Goal: Task Accomplishment & Management: Complete application form

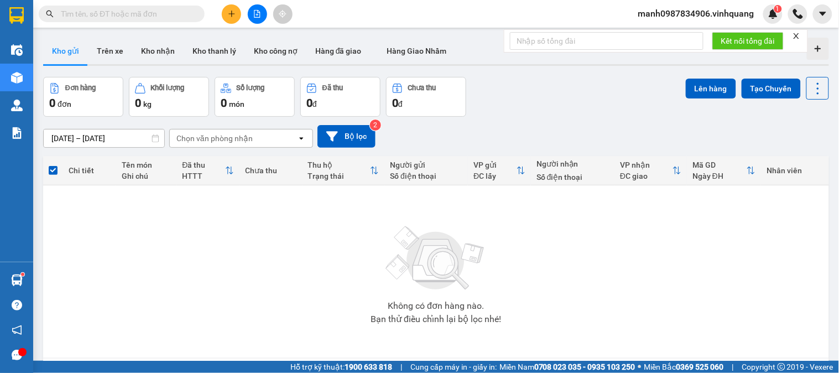
click at [128, 13] on input "text" at bounding box center [126, 14] width 130 height 12
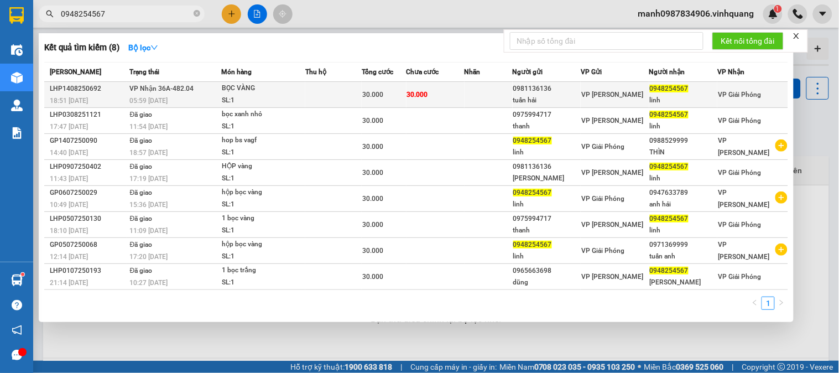
type input "0948254567"
click at [233, 91] on div "BỌC VÀNG" at bounding box center [263, 88] width 83 height 12
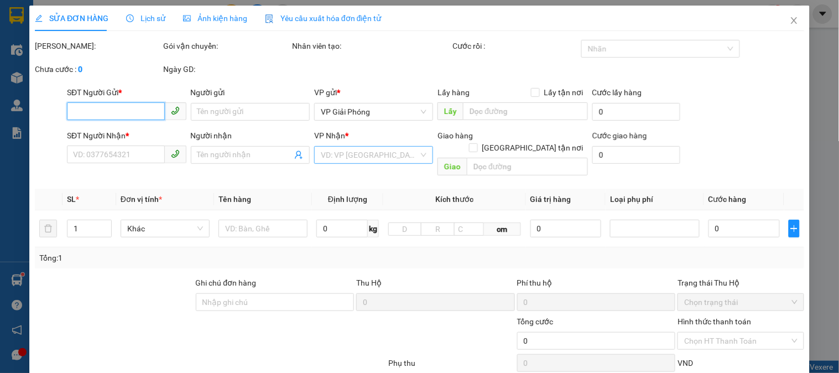
type input "0981136136"
type input "tuấn hải"
type input "0948254567"
type input "linh"
type input "30.000"
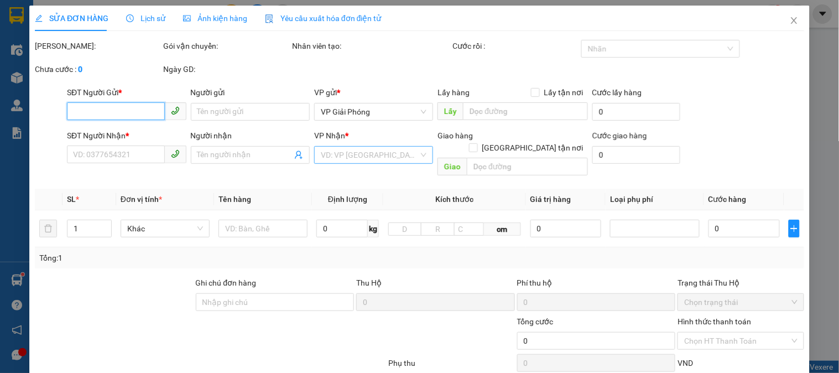
type input "30.000"
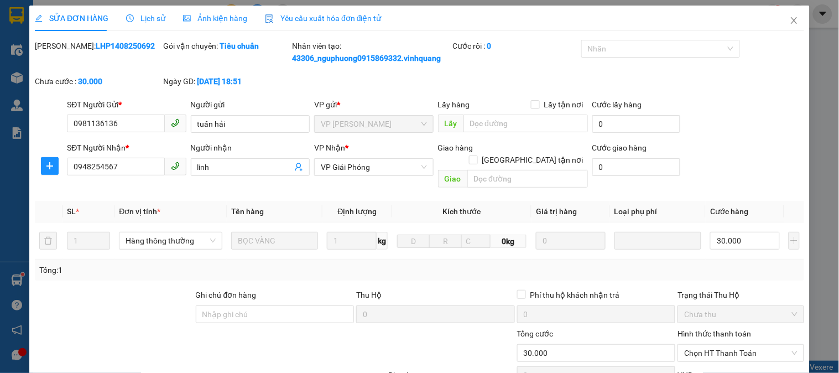
click at [148, 15] on span "Lịch sử" at bounding box center [145, 18] width 39 height 9
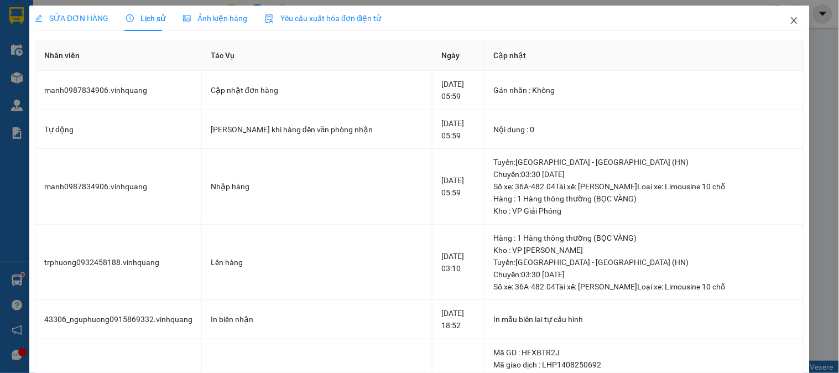
click at [791, 24] on icon "close" at bounding box center [794, 20] width 6 height 7
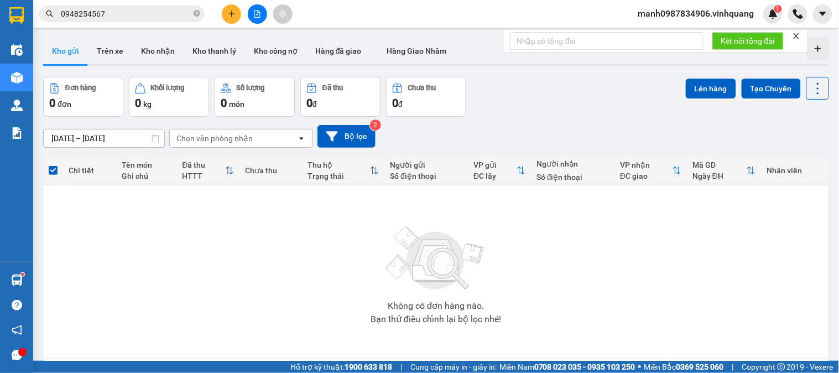
click at [112, 10] on input "0948254567" at bounding box center [126, 14] width 130 height 12
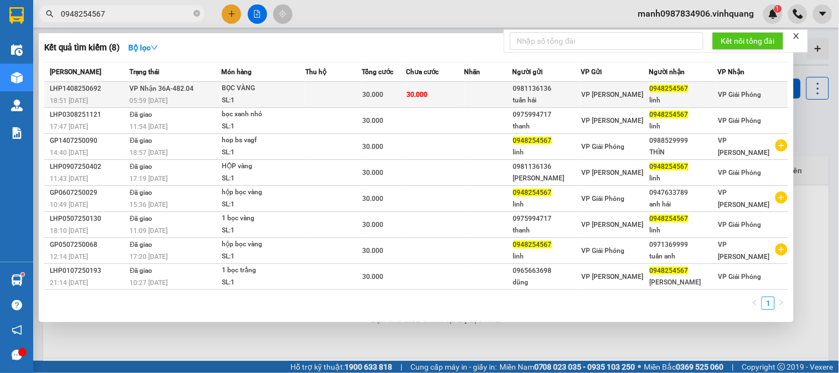
click at [161, 85] on span "VP Nhận 36A-482.04" at bounding box center [162, 89] width 64 height 8
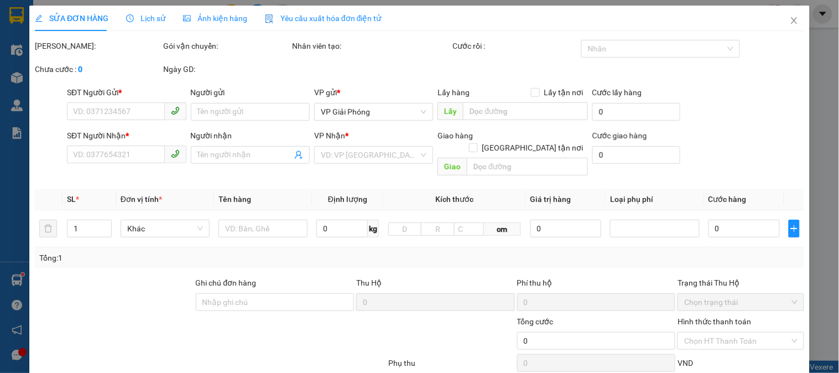
type input "0981136136"
type input "tuấn hải"
type input "0948254567"
type input "linh"
type input "30.000"
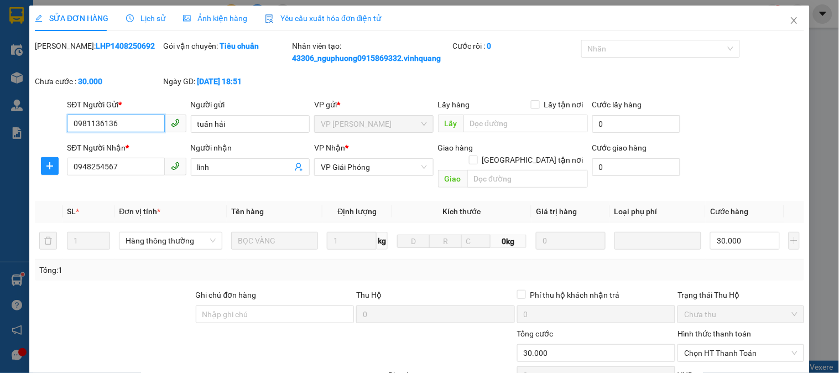
scroll to position [129, 0]
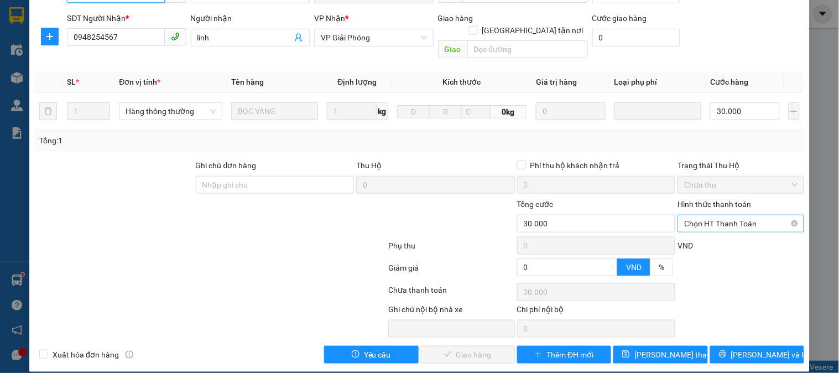
click at [712, 215] on span "Chọn HT Thanh Toán" at bounding box center [740, 223] width 113 height 17
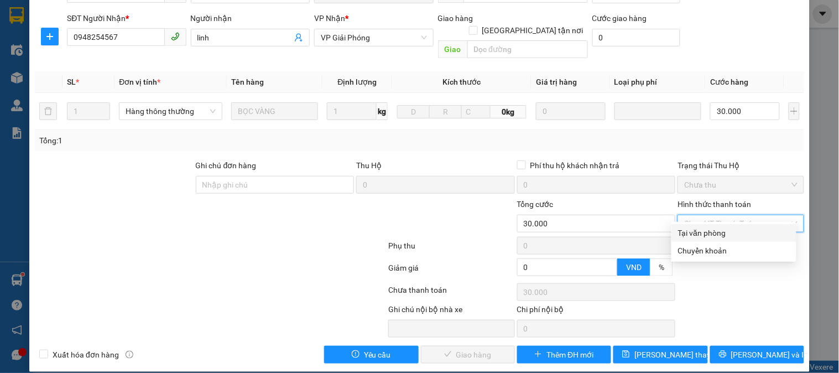
click at [710, 231] on div "Tại văn phòng" at bounding box center [734, 233] width 112 height 12
type input "0"
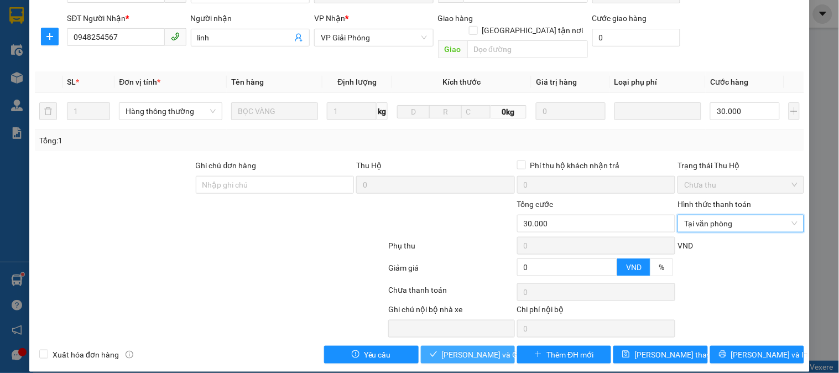
click at [468, 348] on span "[PERSON_NAME] và Giao hàng" at bounding box center [495, 354] width 106 height 12
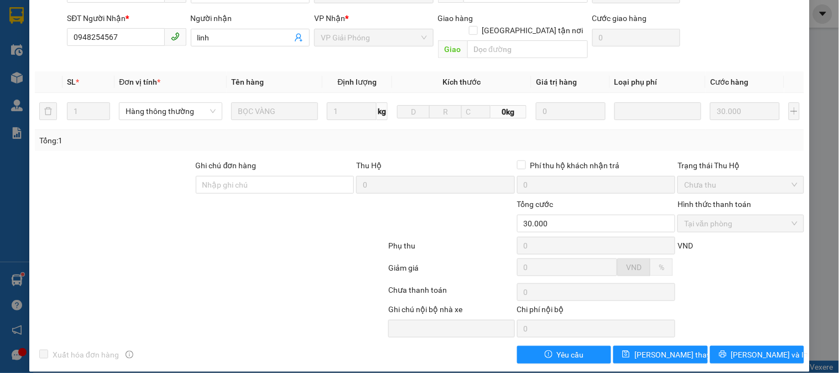
scroll to position [0, 0]
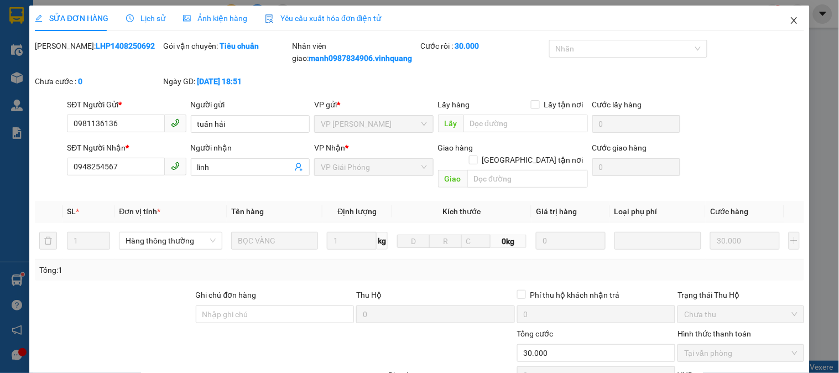
click at [790, 23] on icon "close" at bounding box center [794, 20] width 9 height 9
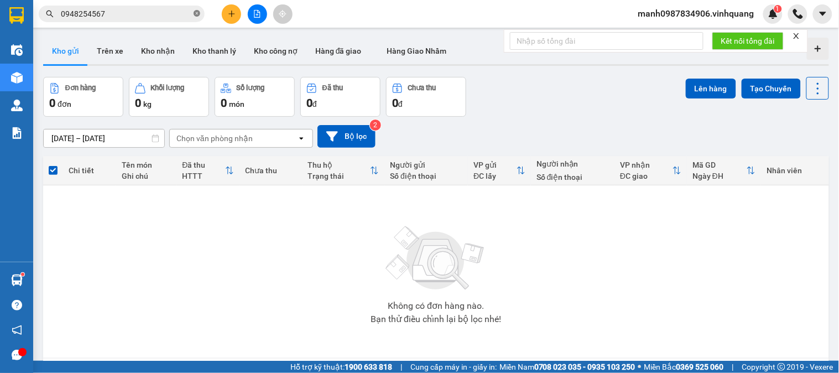
click at [196, 15] on icon "close-circle" at bounding box center [197, 13] width 7 height 7
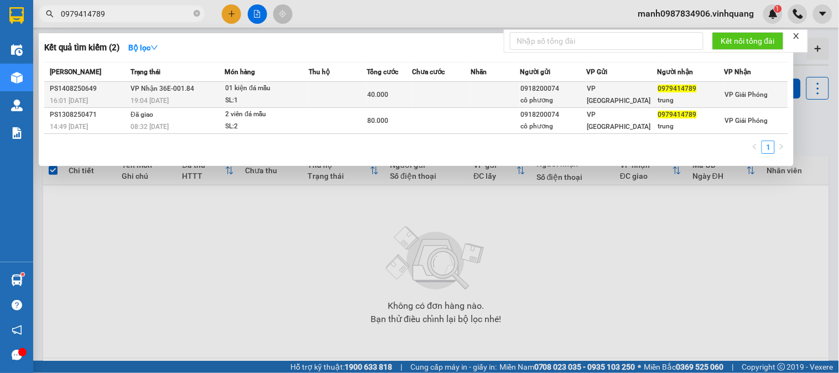
type input "0979414789"
click at [249, 91] on div "01 kiện đá mẫu" at bounding box center [267, 88] width 83 height 12
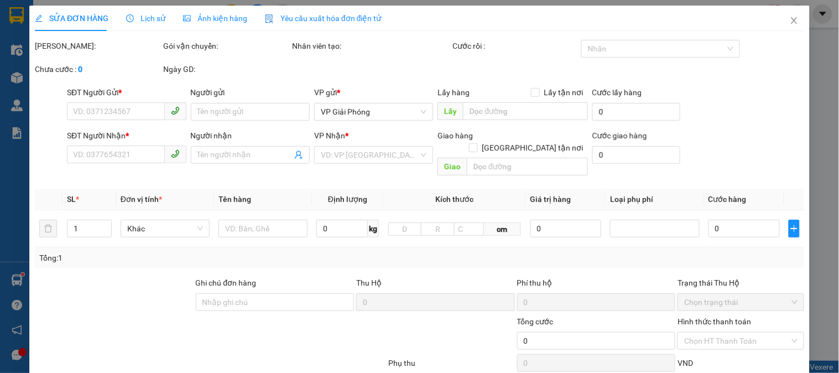
type input "0918200074"
type input "cô phương"
type input "0979414789"
type input "trung"
type input "40.000"
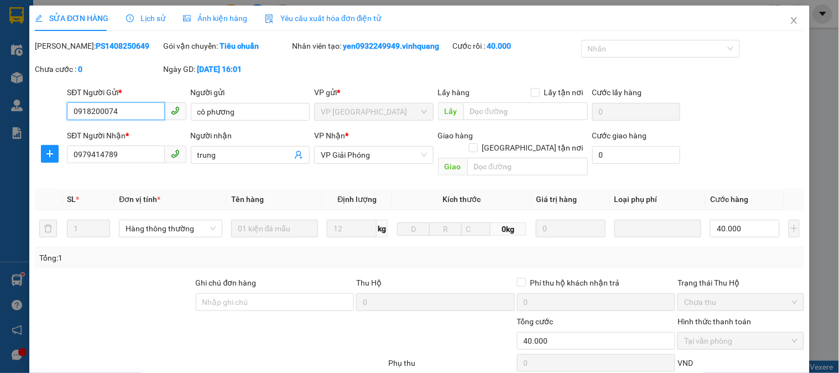
scroll to position [117, 0]
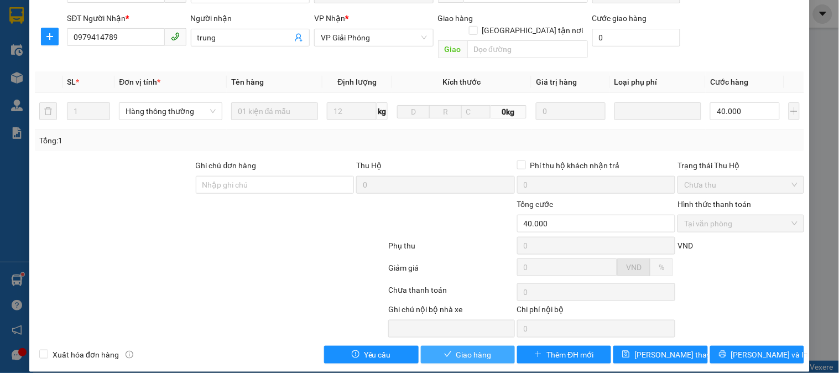
click at [479, 348] on span "Giao hàng" at bounding box center [473, 354] width 35 height 12
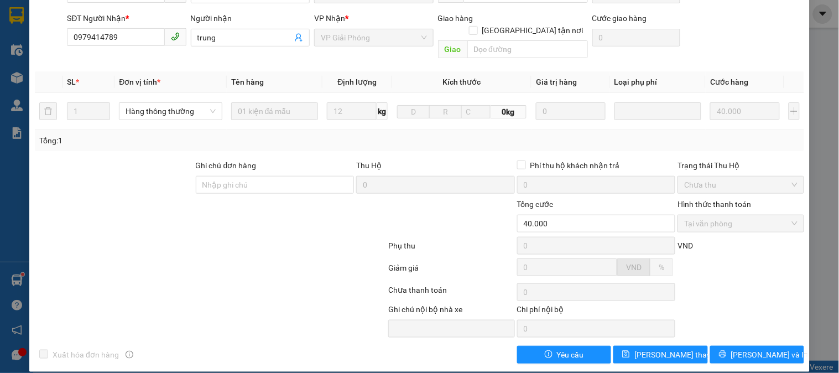
scroll to position [0, 0]
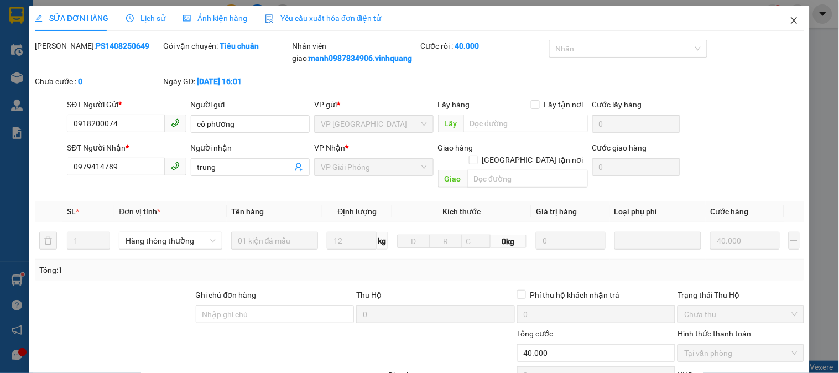
click at [790, 20] on span "Close" at bounding box center [793, 21] width 31 height 31
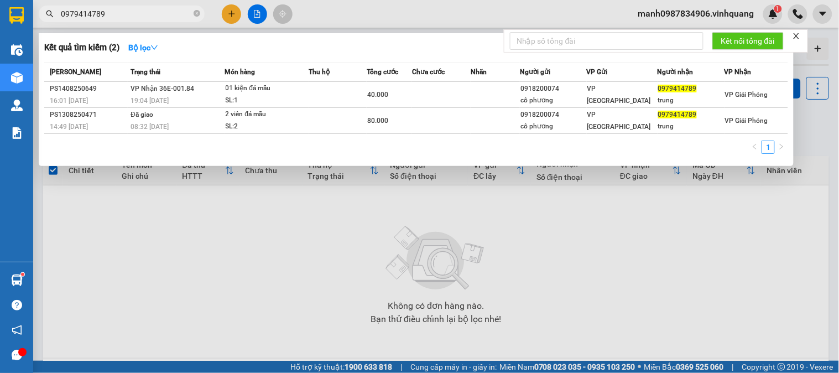
drag, startPoint x: 125, startPoint y: 12, endPoint x: 0, endPoint y: 22, distance: 125.4
click at [0, 22] on section "Kết quả tìm kiếm ( 2 ) Bộ lọc Mã ĐH Trạng thái Món hàng Thu hộ Tổng cước Chưa c…" at bounding box center [419, 186] width 839 height 373
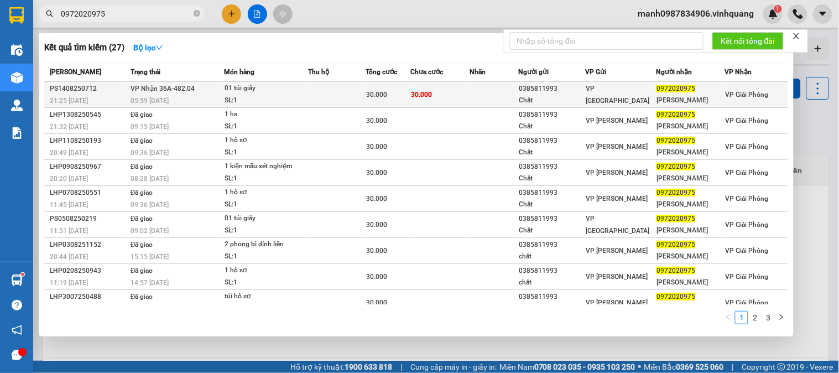
type input "0972020975"
click at [185, 86] on span "VP Nhận 36A-482.04" at bounding box center [162, 89] width 64 height 8
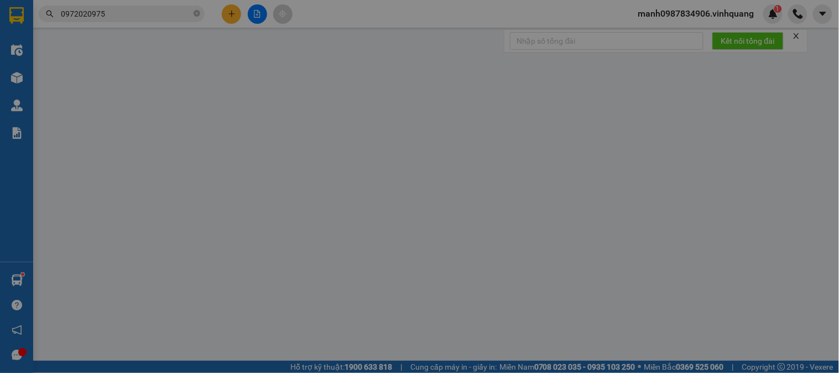
type input "0385811993"
type input "Chất"
type input "0972020975"
type input "[PERSON_NAME]"
type input "30.000"
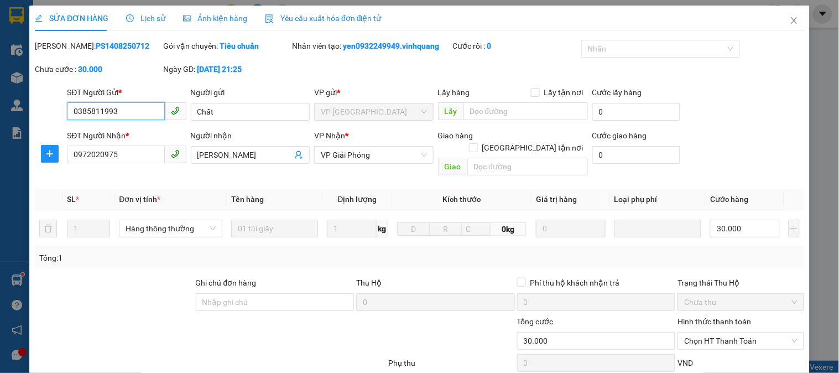
scroll to position [117, 0]
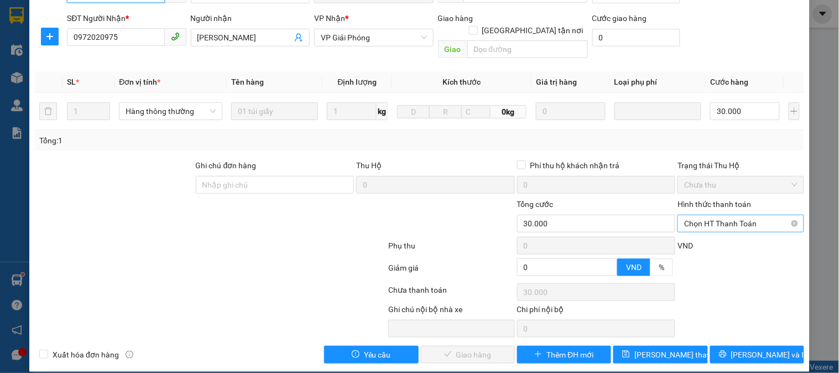
click at [712, 215] on span "Chọn HT Thanh Toán" at bounding box center [740, 223] width 113 height 17
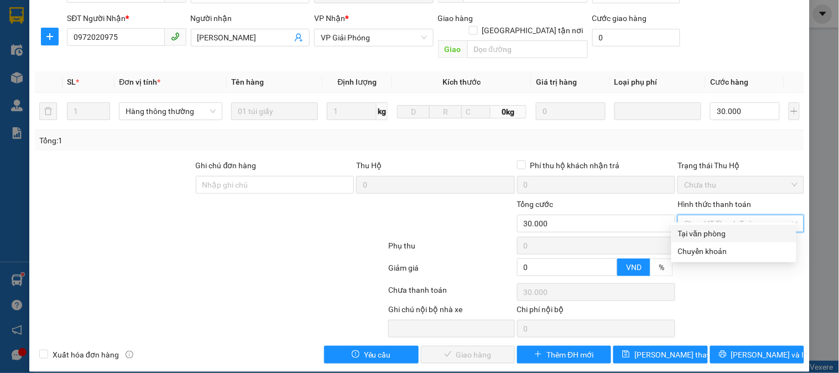
click at [712, 231] on div "Tại văn phòng" at bounding box center [734, 233] width 112 height 12
type input "0"
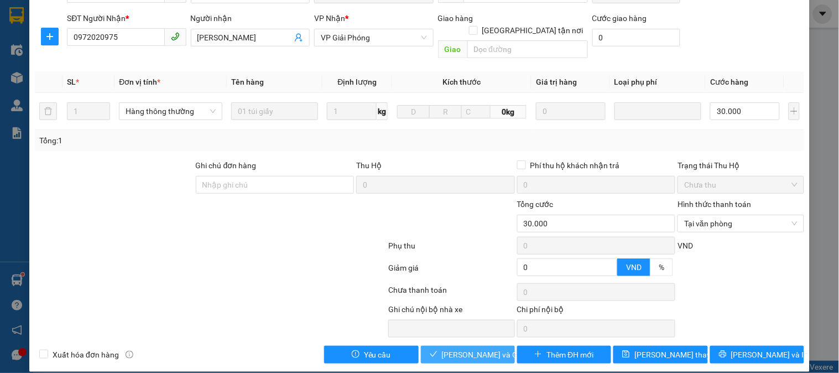
click at [452, 348] on span "[PERSON_NAME] và Giao hàng" at bounding box center [495, 354] width 106 height 12
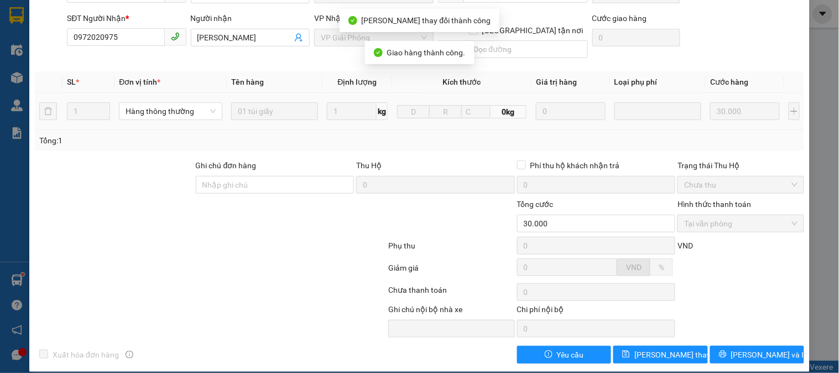
scroll to position [0, 0]
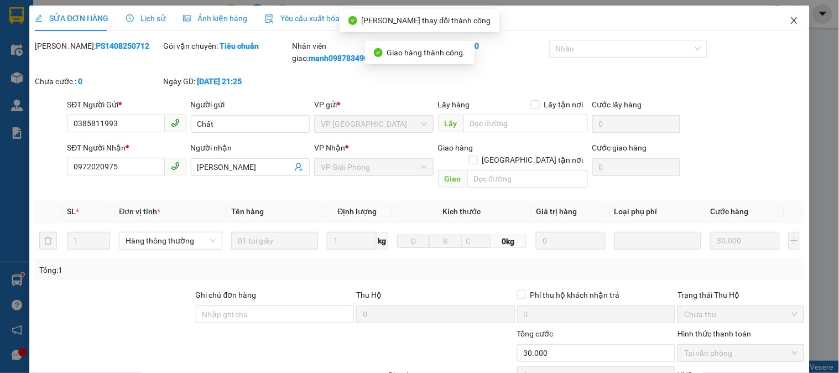
click at [790, 22] on span "Close" at bounding box center [793, 21] width 31 height 31
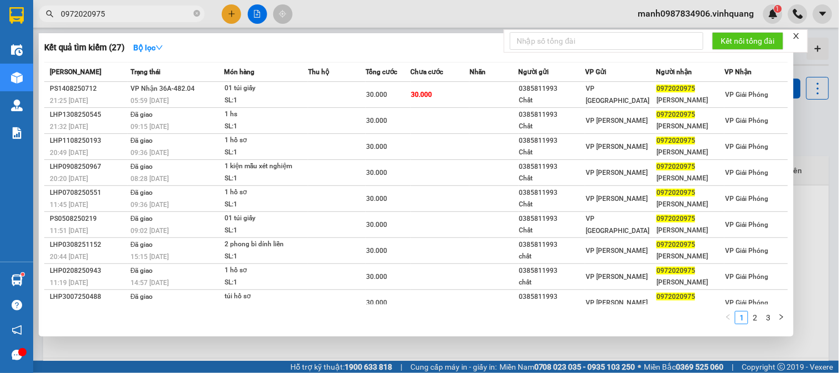
click at [121, 7] on span "0972020975" at bounding box center [122, 14] width 166 height 17
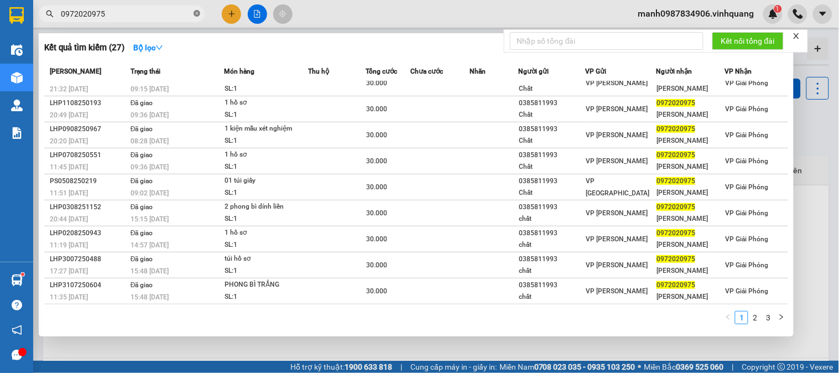
click at [197, 12] on icon "close-circle" at bounding box center [197, 13] width 7 height 7
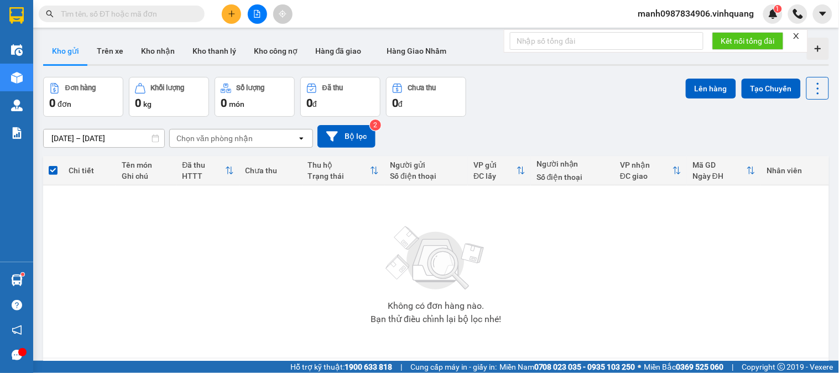
click at [81, 15] on input "text" at bounding box center [126, 14] width 130 height 12
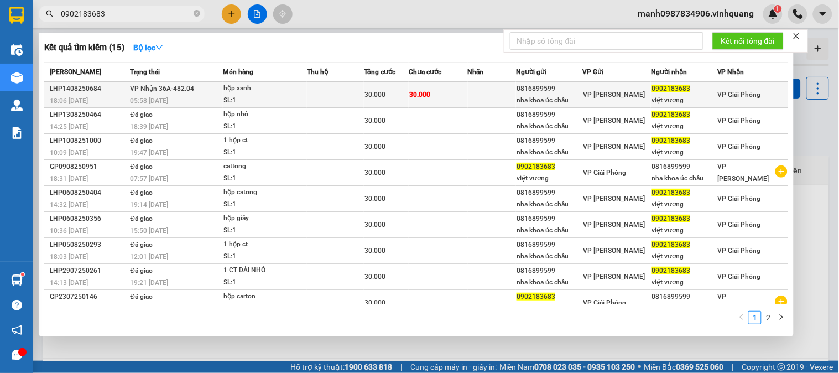
type input "0902183683"
click at [248, 94] on div "hộp xanh" at bounding box center [264, 88] width 83 height 12
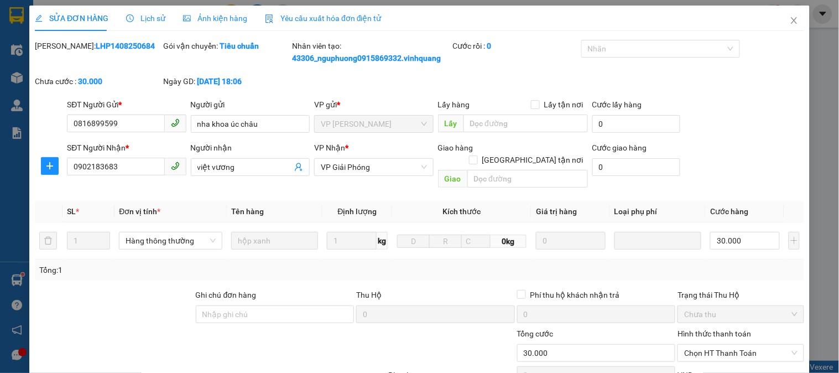
type input "0816899599"
type input "nha khoa úc châu"
type input "0902183683"
type input "việt vương"
type input "30.000"
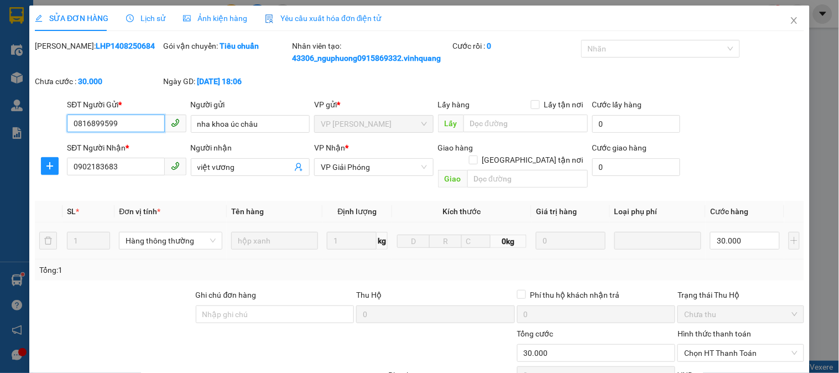
scroll to position [129, 0]
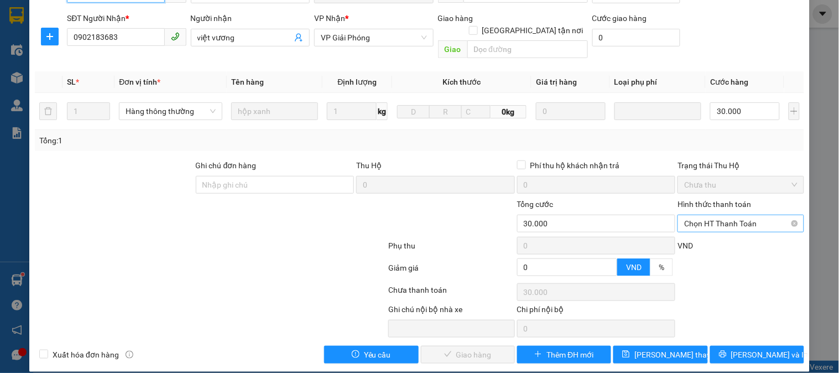
click at [732, 215] on span "Chọn HT Thanh Toán" at bounding box center [740, 223] width 113 height 17
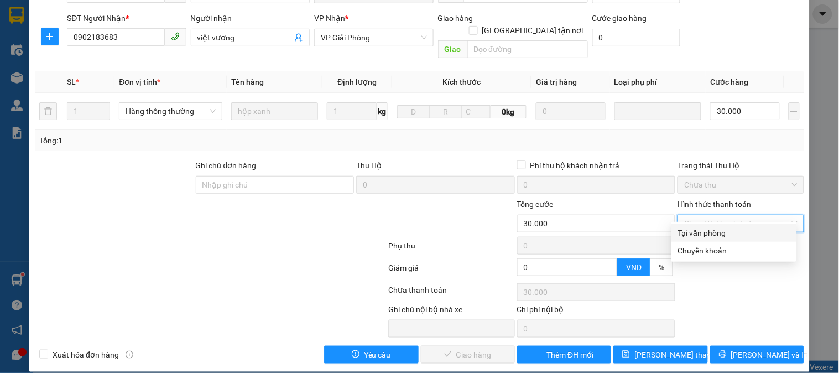
click at [714, 239] on div "Tại văn phòng" at bounding box center [733, 233] width 125 height 18
type input "0"
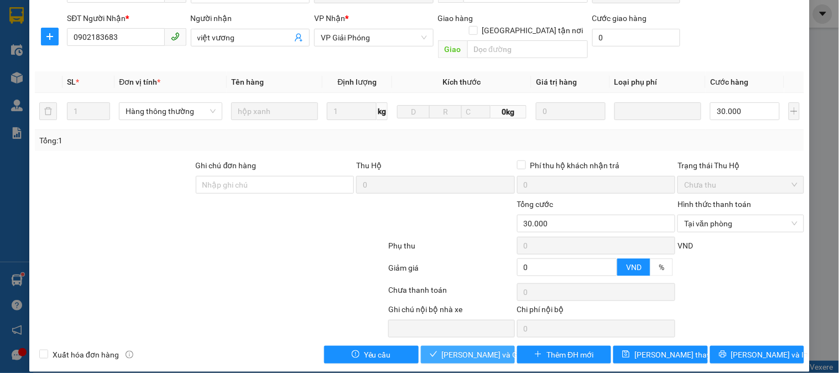
click at [466, 348] on span "[PERSON_NAME] và Giao hàng" at bounding box center [495, 354] width 106 height 12
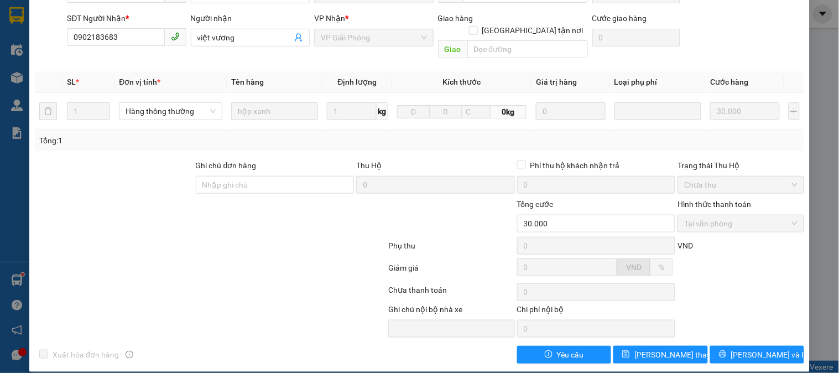
scroll to position [0, 0]
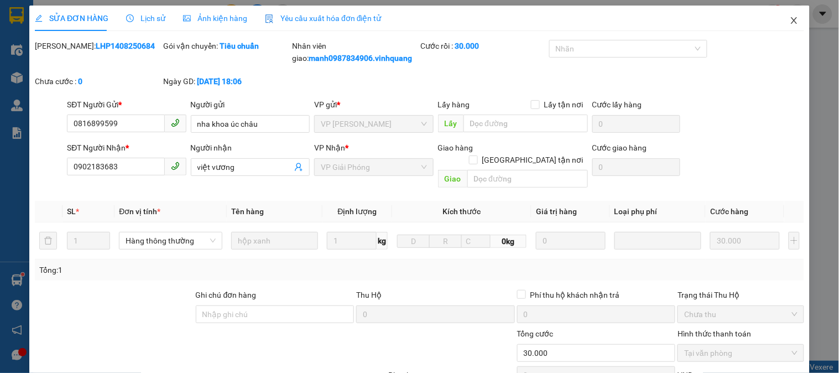
drag, startPoint x: 795, startPoint y: 19, endPoint x: 786, endPoint y: 20, distance: 8.3
click at [794, 19] on span "Close" at bounding box center [793, 21] width 31 height 31
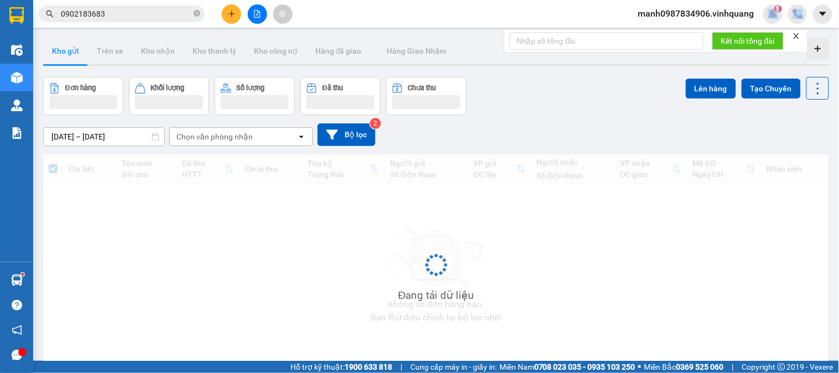
click at [785, 21] on div "manh0987834906.vinhquang 1" at bounding box center [734, 13] width 210 height 19
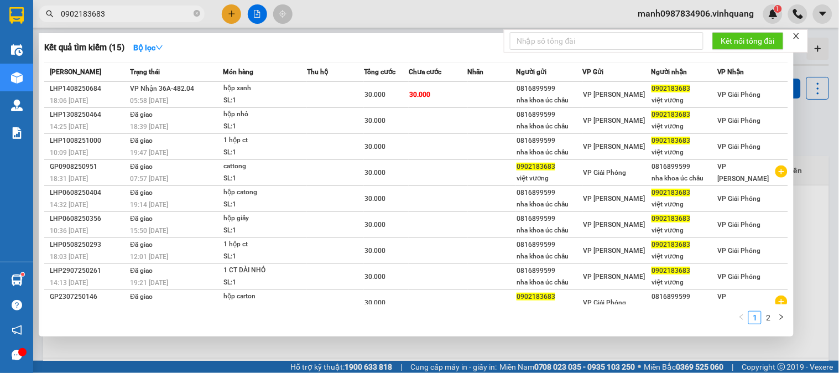
drag, startPoint x: 119, startPoint y: 14, endPoint x: 0, endPoint y: 22, distance: 119.2
click at [10, 17] on section "Kết quả tìm kiếm ( 15 ) Bộ lọc Mã ĐH Trạng thái Món hàng Thu hộ Tổng cước Chưa …" at bounding box center [419, 186] width 839 height 373
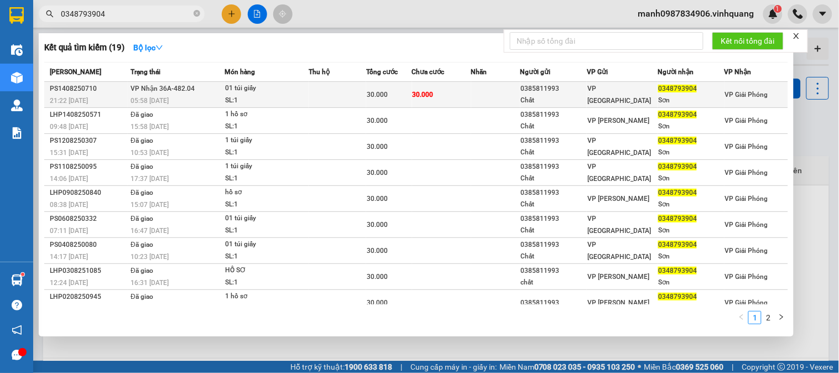
type input "0348793904"
click at [153, 87] on span "VP Nhận 36A-482.04" at bounding box center [162, 89] width 64 height 8
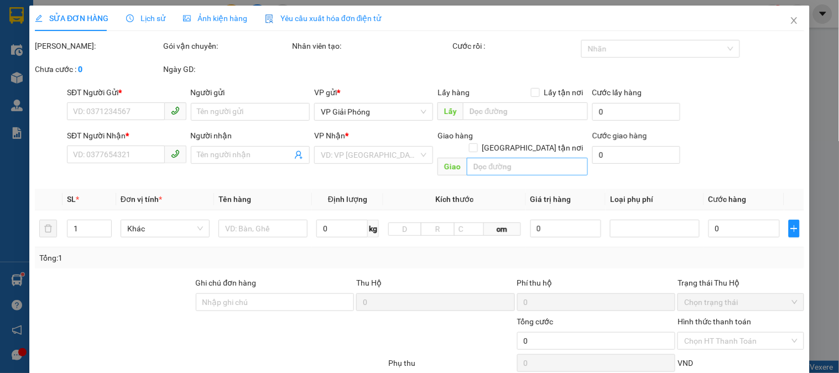
type input "0385811993"
type input "Chất"
type input "0348793904"
type input "Sơn"
type input "30.000"
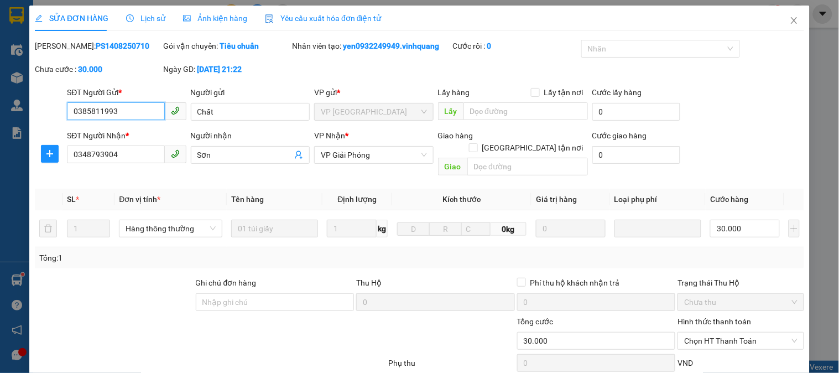
scroll to position [117, 0]
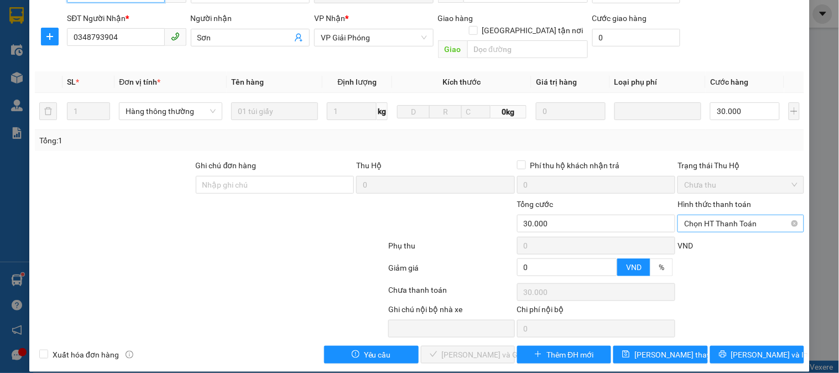
click at [729, 215] on span "Chọn HT Thanh Toán" at bounding box center [740, 223] width 113 height 17
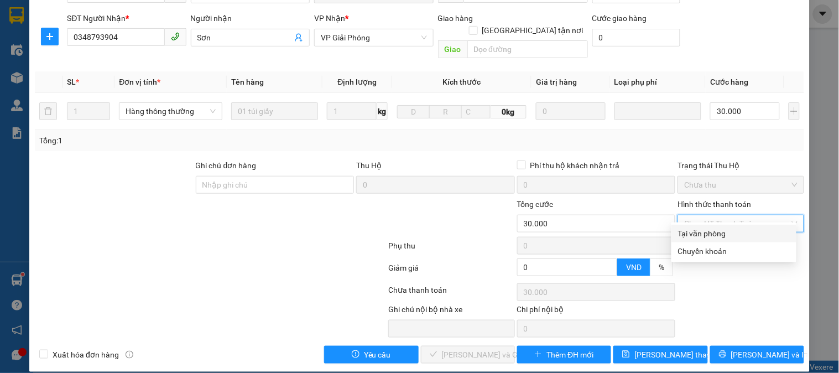
click at [720, 228] on div "Tại văn phòng" at bounding box center [734, 233] width 112 height 12
type input "0"
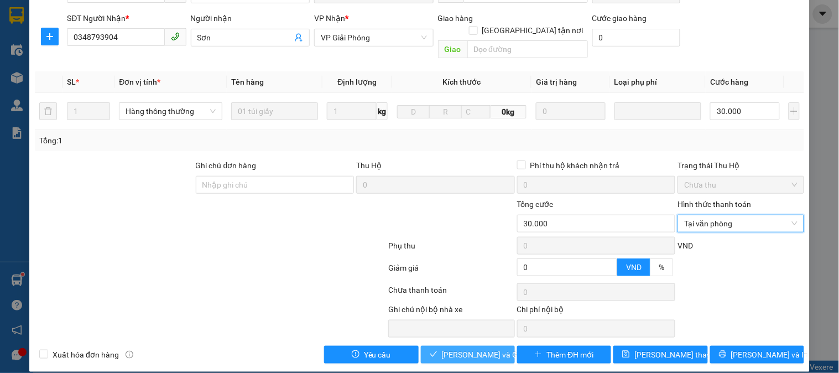
click at [471, 348] on span "[PERSON_NAME] và Giao hàng" at bounding box center [495, 354] width 106 height 12
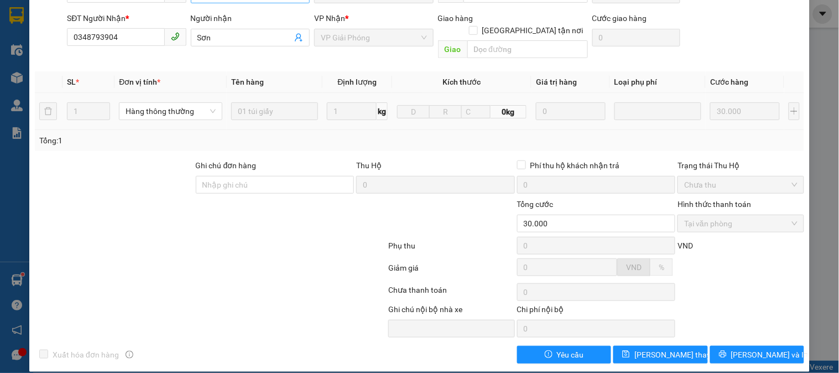
scroll to position [0, 0]
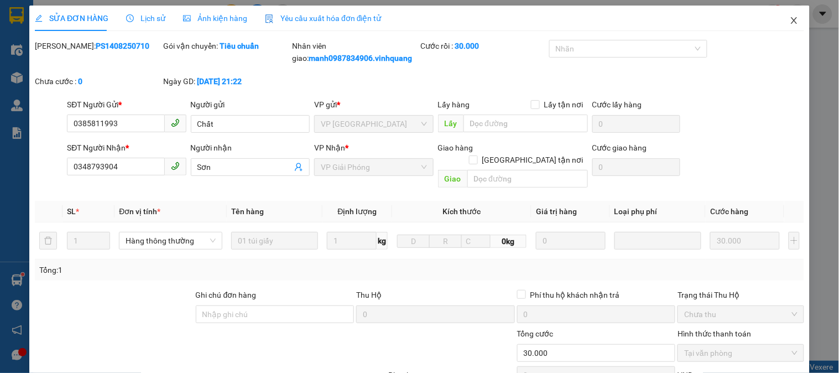
click at [791, 19] on icon "close" at bounding box center [794, 20] width 6 height 7
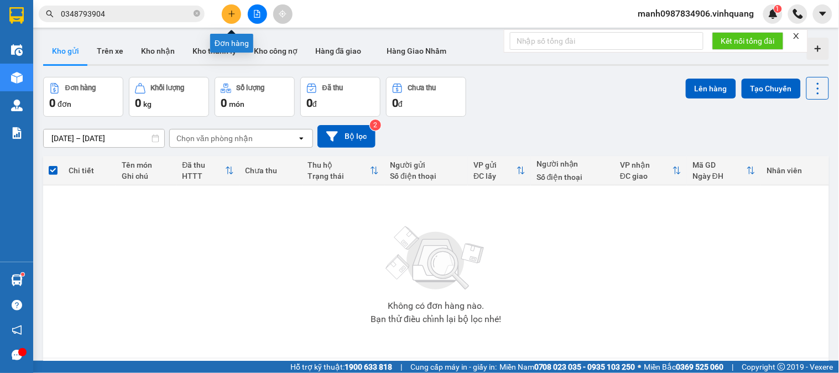
click at [237, 8] on button at bounding box center [231, 13] width 19 height 19
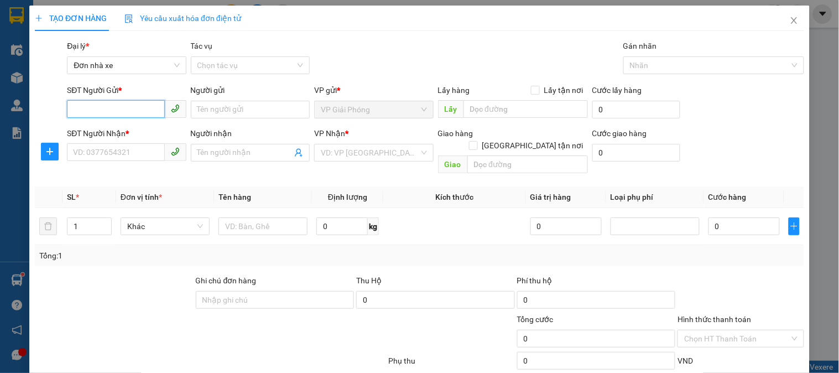
click at [96, 108] on input "SĐT Người Gửi *" at bounding box center [115, 109] width 97 height 18
type input "0943815677"
click at [229, 114] on input "Người gửi" at bounding box center [250, 110] width 119 height 18
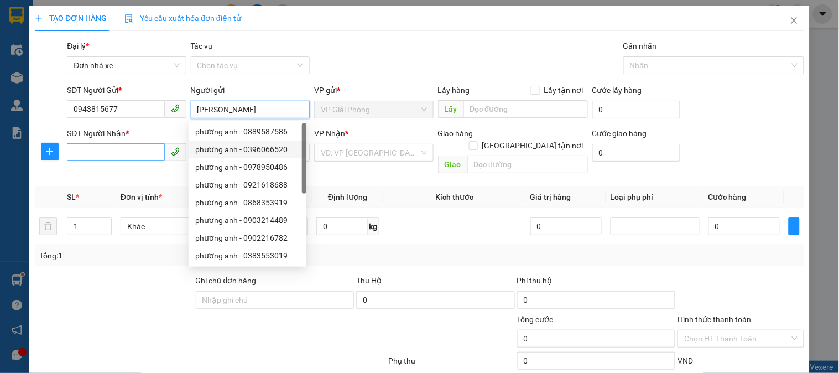
type input "[PERSON_NAME]"
click at [82, 154] on input "SĐT Người Nhận *" at bounding box center [115, 152] width 97 height 18
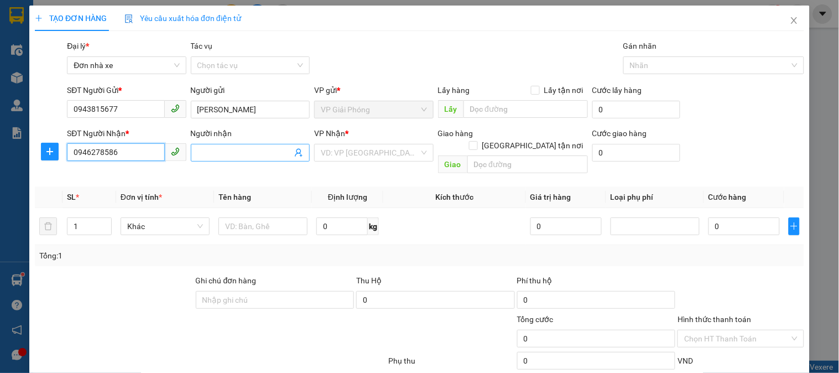
type input "0946278586"
click at [232, 147] on input "Người nhận" at bounding box center [244, 153] width 95 height 12
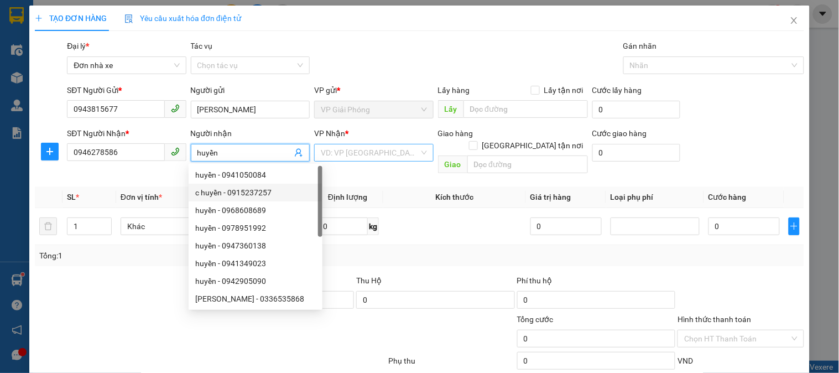
type input "huyền"
click at [379, 152] on input "search" at bounding box center [370, 152] width 98 height 17
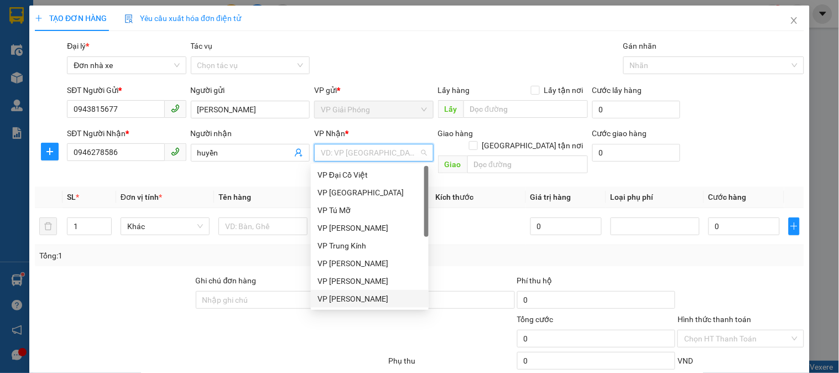
click at [357, 296] on div "VP [PERSON_NAME]" at bounding box center [369, 298] width 104 height 12
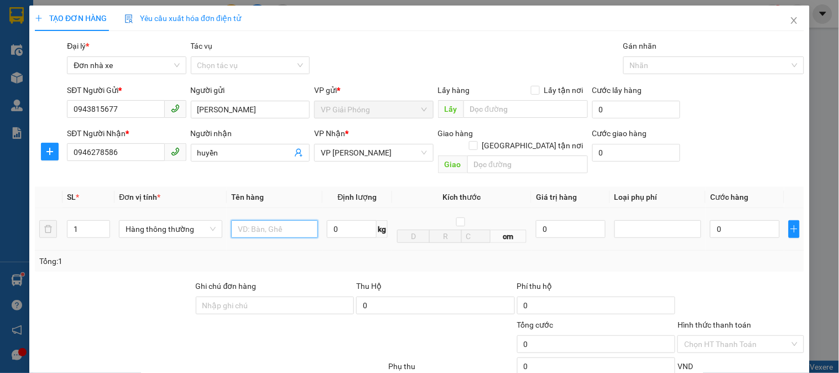
click at [267, 220] on input "text" at bounding box center [274, 229] width 87 height 18
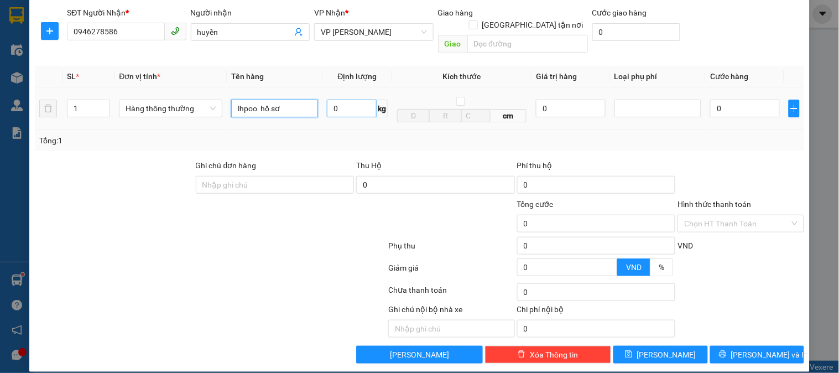
type input "lhpoo hồ sơ"
click at [346, 100] on input "0" at bounding box center [352, 109] width 50 height 18
type input "1"
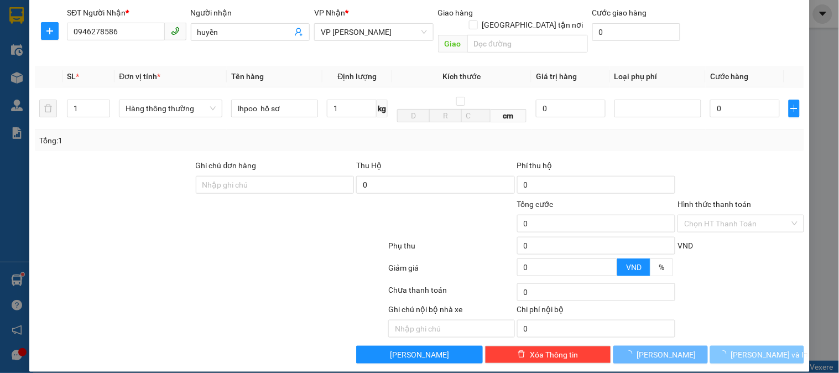
click at [741, 348] on span "[PERSON_NAME] và In" at bounding box center [769, 354] width 77 height 12
type input "30.000"
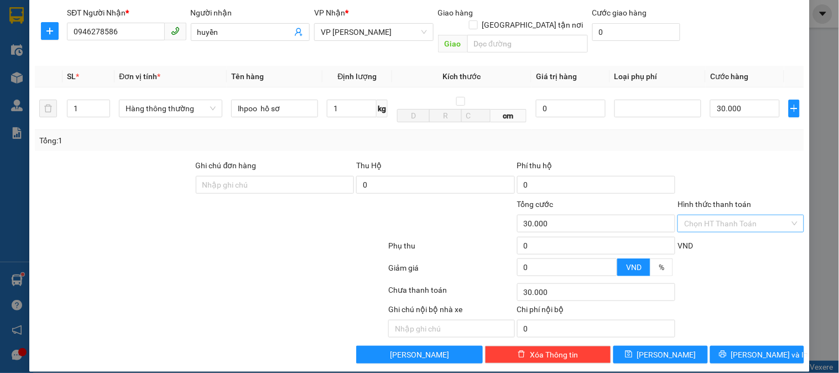
click at [719, 215] on input "Hình thức thanh toán" at bounding box center [736, 223] width 105 height 17
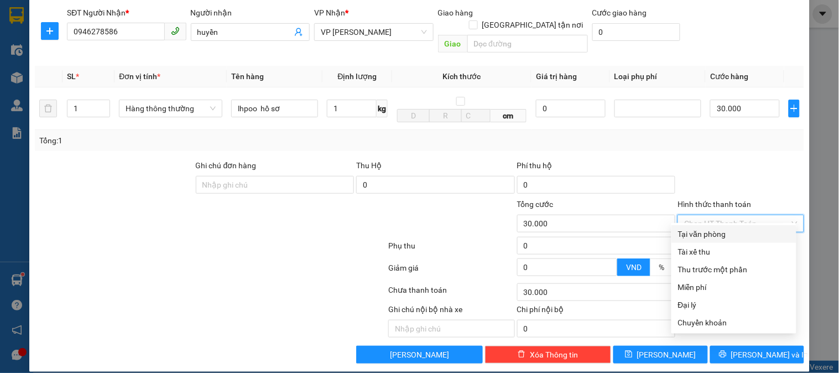
click at [717, 232] on div "Tại văn phòng" at bounding box center [734, 234] width 112 height 12
type input "0"
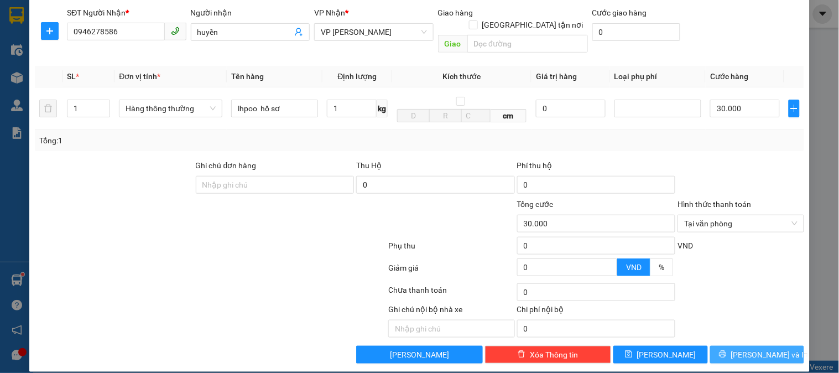
click at [766, 348] on span "[PERSON_NAME] và In" at bounding box center [769, 354] width 77 height 12
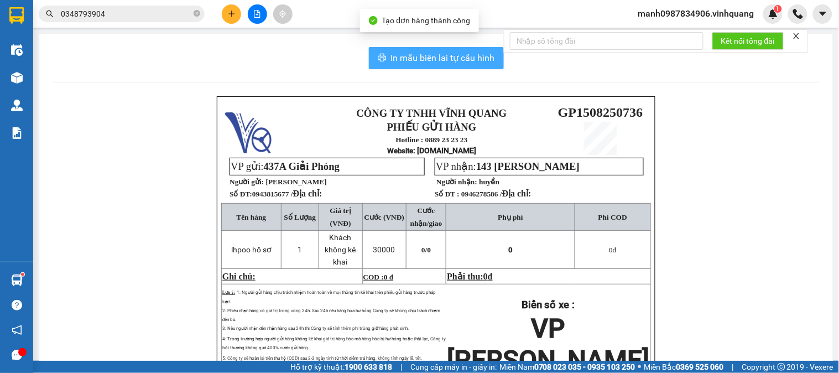
click at [433, 55] on span "In mẫu biên lai tự cấu hình" at bounding box center [443, 58] width 104 height 14
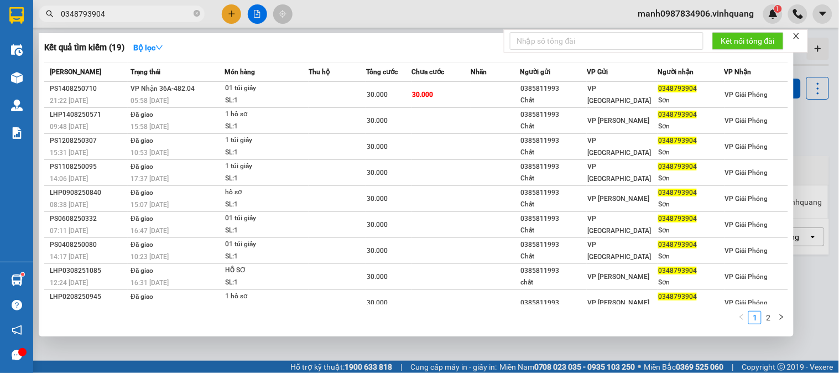
drag, startPoint x: 93, startPoint y: 18, endPoint x: 0, endPoint y: 27, distance: 93.3
click at [0, 27] on section "Kết quả tìm kiếm ( 19 ) Bộ lọc Mã ĐH Trạng thái Món hàng Thu hộ Tổng cước Chưa …" at bounding box center [419, 186] width 839 height 373
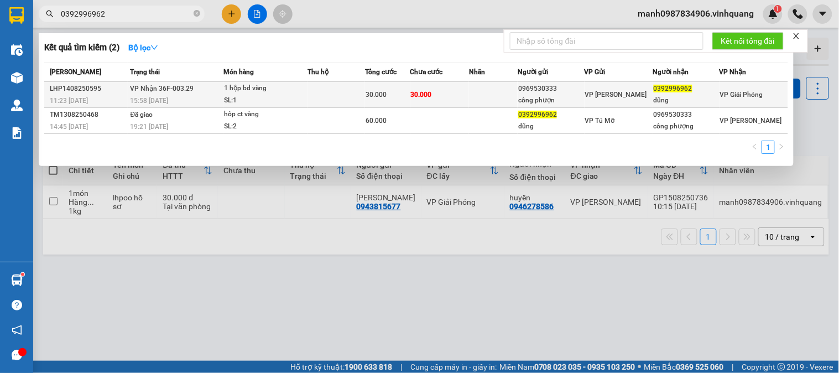
type input "0392996962"
click at [546, 92] on div "0969530333" at bounding box center [550, 89] width 65 height 12
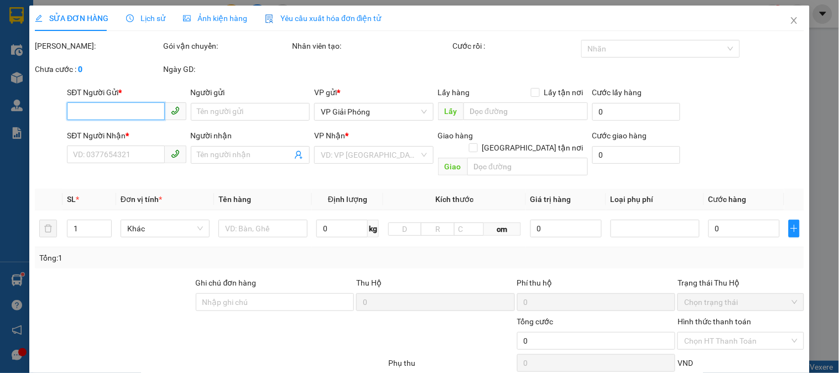
type input "0969530333"
type input "công phượn"
type input "0392996962"
type input "dũng"
type input "30.000"
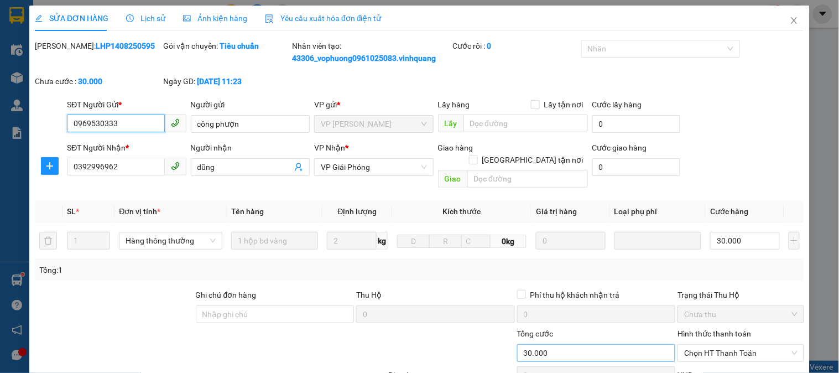
scroll to position [129, 0]
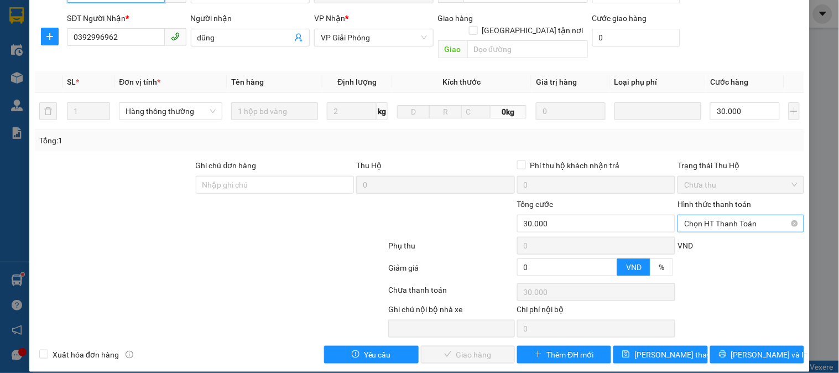
click at [708, 215] on span "Chọn HT Thanh Toán" at bounding box center [740, 223] width 113 height 17
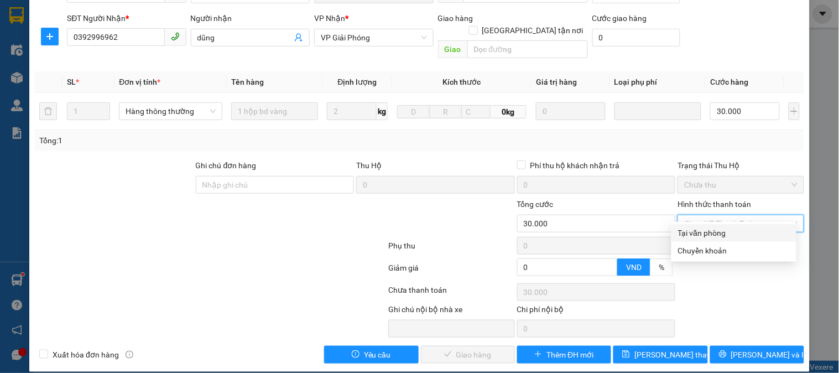
click at [706, 236] on div "Tại văn phòng" at bounding box center [734, 233] width 112 height 12
type input "0"
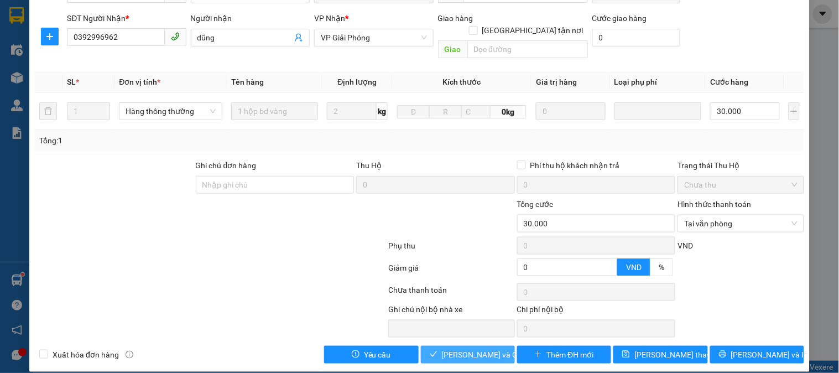
click at [457, 348] on span "[PERSON_NAME] và Giao hàng" at bounding box center [495, 354] width 106 height 12
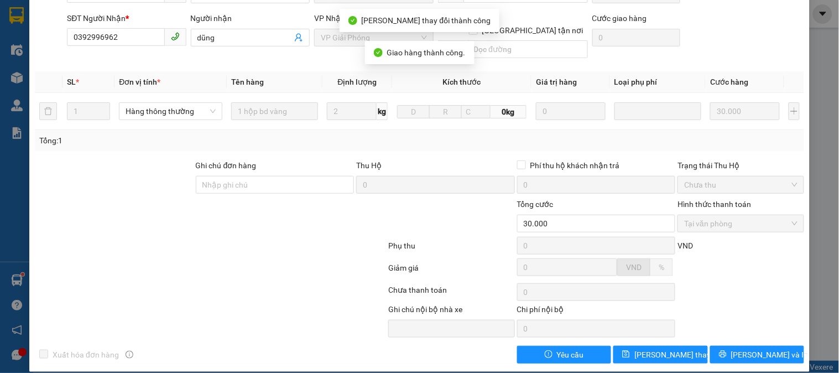
scroll to position [0, 0]
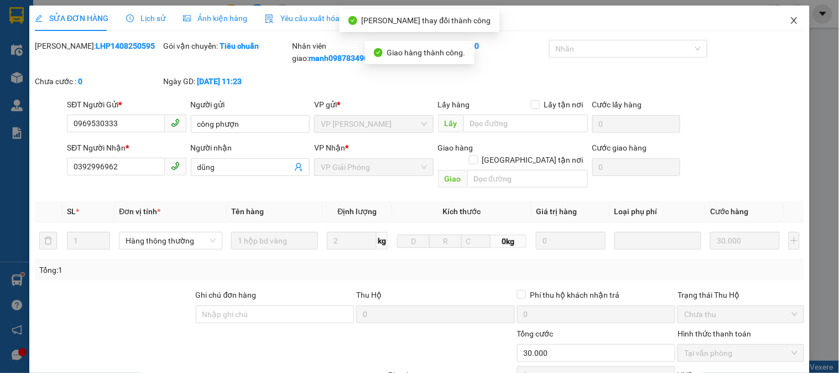
click at [790, 23] on icon "close" at bounding box center [794, 20] width 9 height 9
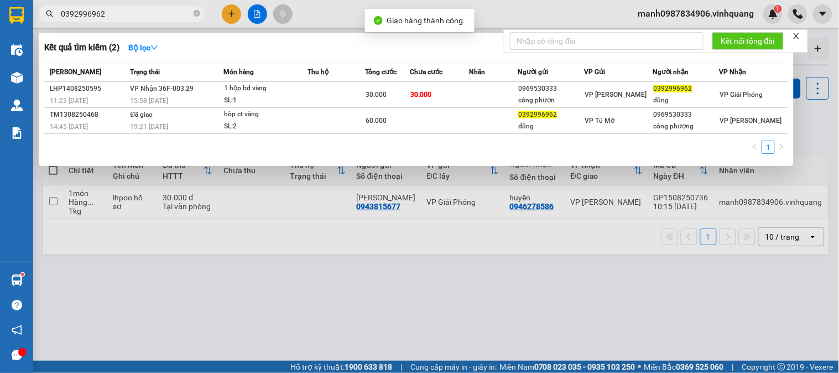
drag, startPoint x: 102, startPoint y: 15, endPoint x: 0, endPoint y: 36, distance: 104.5
click at [12, 13] on section "Kết quả tìm kiếm ( 2 ) Bộ lọc Mã ĐH Trạng thái Món hàng Thu hộ Tổng cước Chưa c…" at bounding box center [419, 186] width 839 height 373
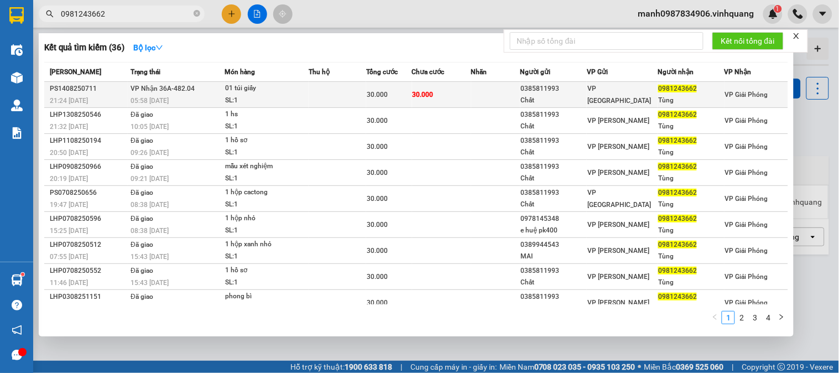
type input "0981243662"
click at [245, 86] on div "01 túi giấy" at bounding box center [266, 88] width 83 height 12
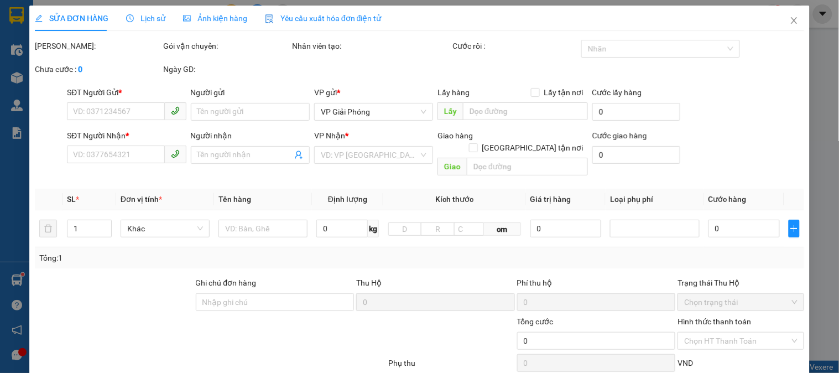
type input "0385811993"
type input "Chất"
type input "0981243662"
type input "Tùng"
type input "30.000"
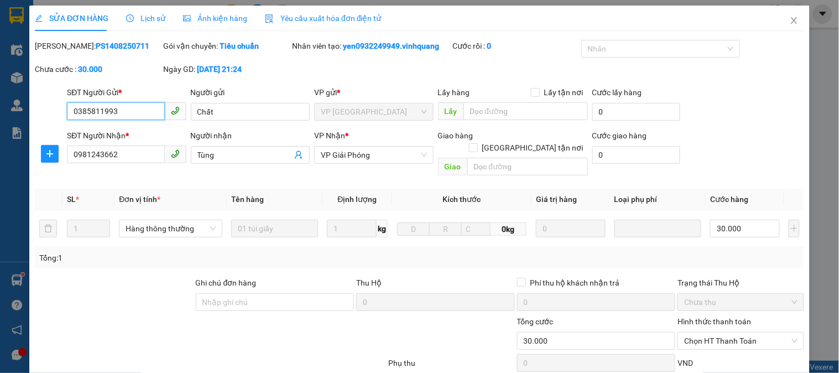
scroll to position [117, 0]
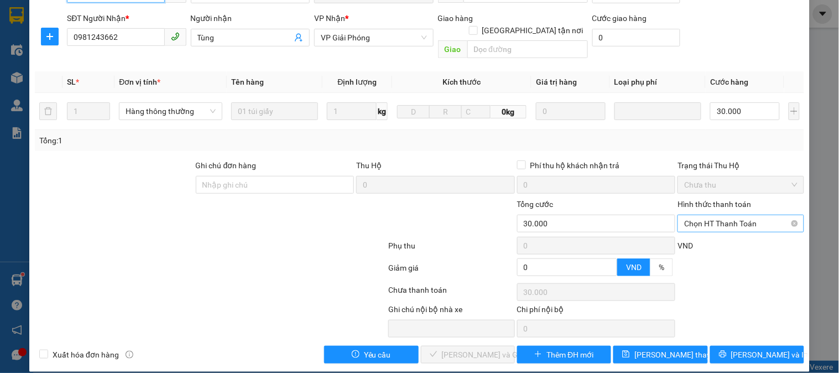
click at [729, 215] on span "Chọn HT Thanh Toán" at bounding box center [740, 223] width 113 height 17
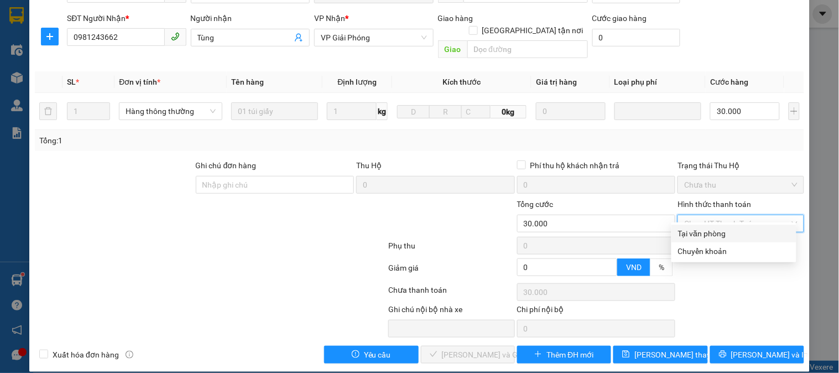
click at [710, 236] on div "Tại văn phòng" at bounding box center [734, 233] width 112 height 12
type input "0"
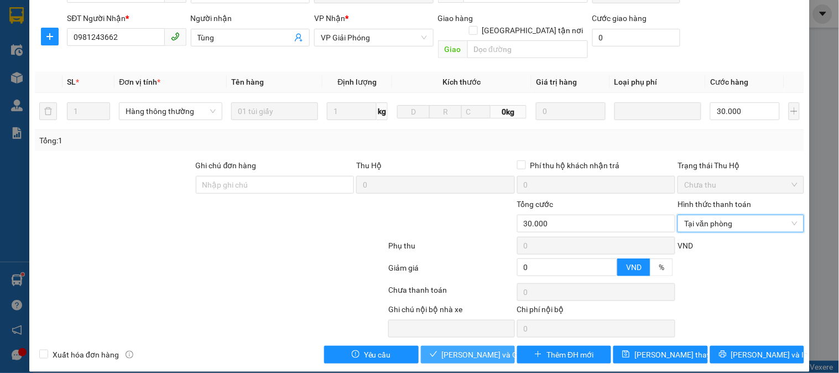
click at [456, 346] on button "[PERSON_NAME] và Giao hàng" at bounding box center [468, 355] width 94 height 18
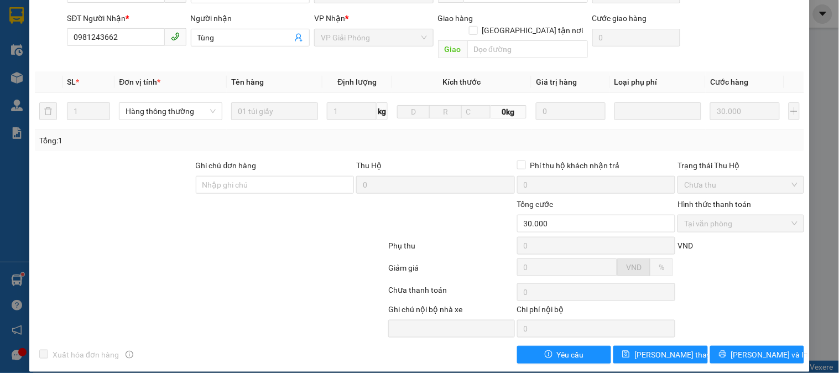
scroll to position [0, 0]
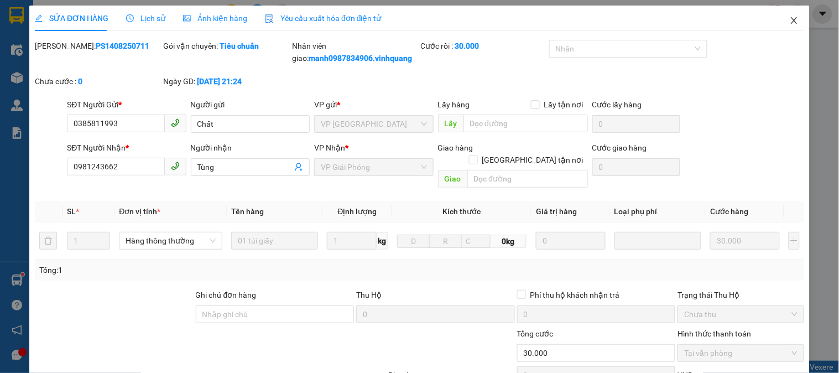
click at [790, 22] on icon "close" at bounding box center [794, 20] width 9 height 9
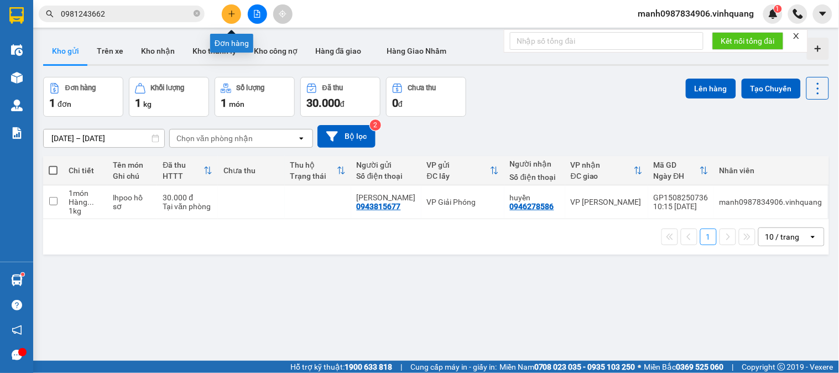
click at [230, 14] on icon "plus" at bounding box center [231, 13] width 6 height 1
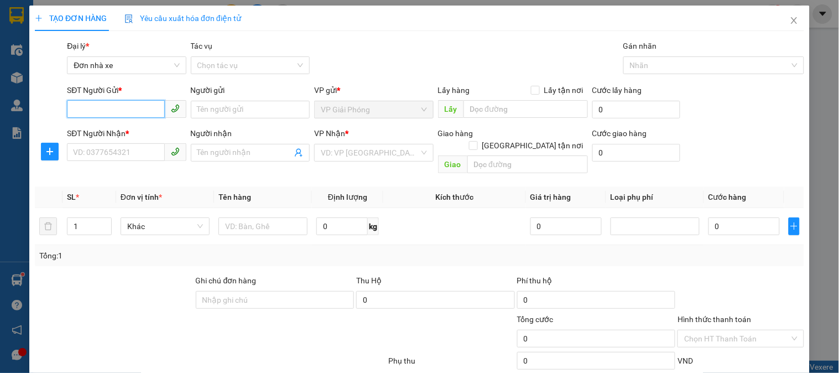
click at [96, 107] on input "SĐT Người Gửi *" at bounding box center [115, 109] width 97 height 18
type input "0"
type input "0889886866"
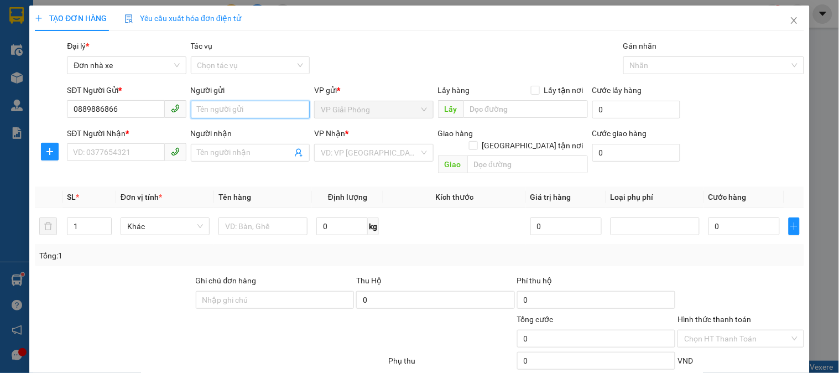
click at [229, 109] on input "Người gửi" at bounding box center [250, 110] width 119 height 18
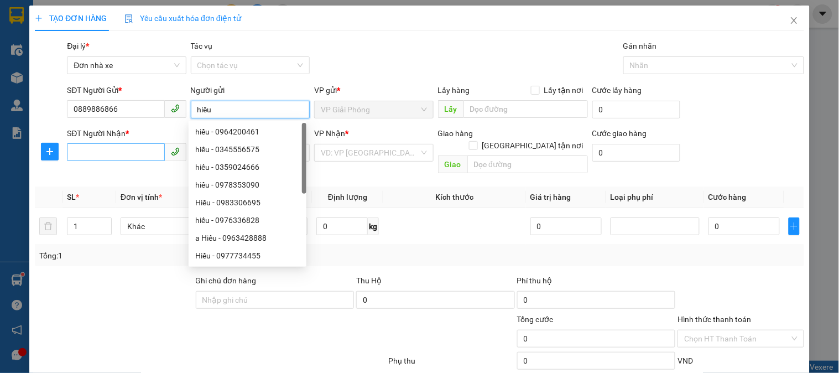
type input "hiếu"
click at [98, 153] on input "SĐT Người Nhận *" at bounding box center [115, 152] width 97 height 18
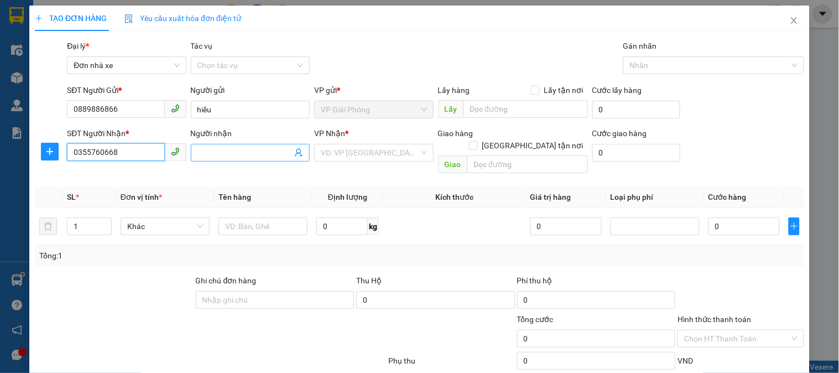
type input "0355760668"
click at [210, 150] on input "Người nhận" at bounding box center [244, 153] width 95 height 12
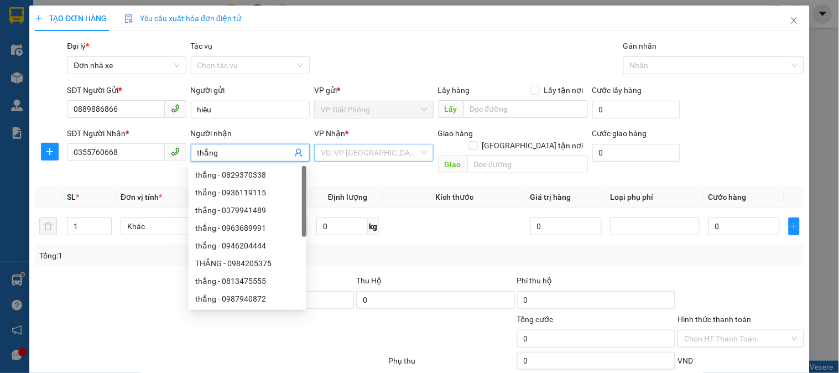
type input "thắng"
click at [351, 151] on input "search" at bounding box center [370, 152] width 98 height 17
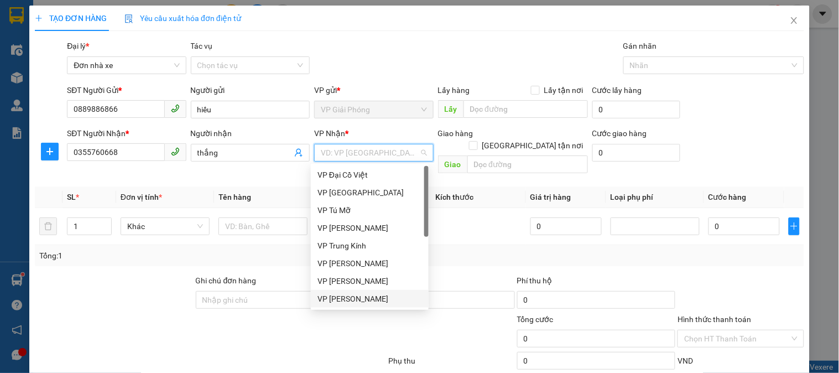
click at [369, 297] on div "VP [PERSON_NAME]" at bounding box center [369, 298] width 104 height 12
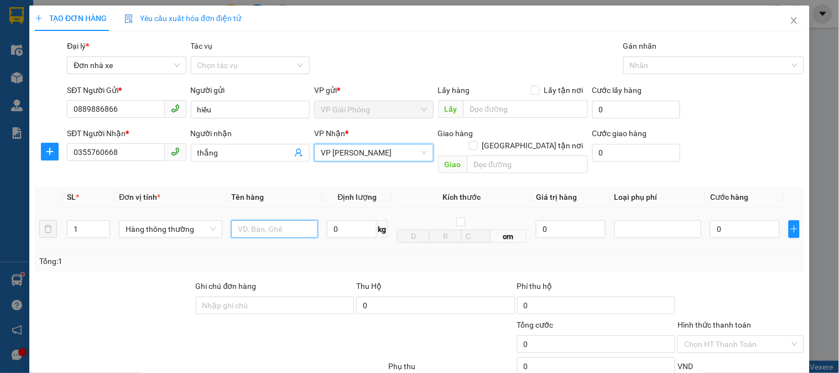
click at [258, 220] on input "text" at bounding box center [274, 229] width 87 height 18
type input "xpos"
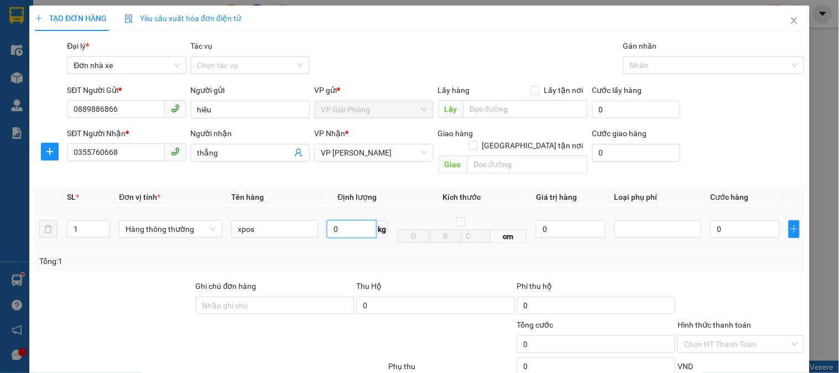
click at [345, 225] on input "0" at bounding box center [352, 229] width 50 height 18
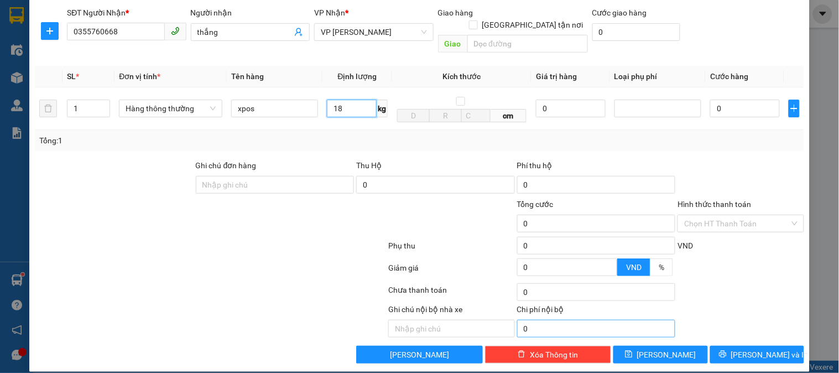
type input "18"
click at [752, 348] on span "[PERSON_NAME] và In" at bounding box center [769, 354] width 77 height 12
click at [753, 348] on span "[PERSON_NAME] và In" at bounding box center [769, 354] width 77 height 12
type input "50.000"
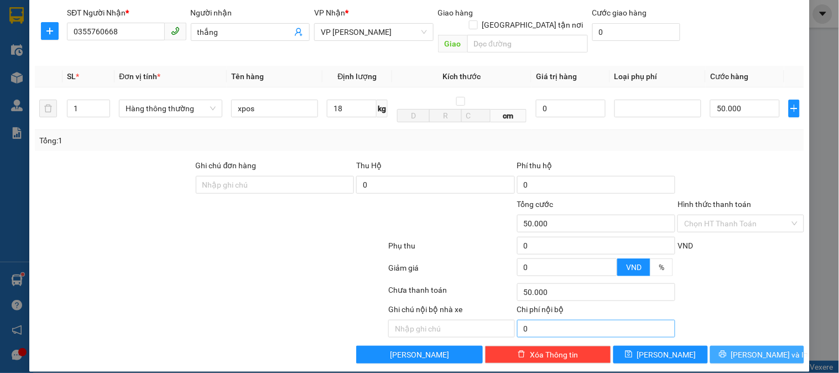
type input "50.000"
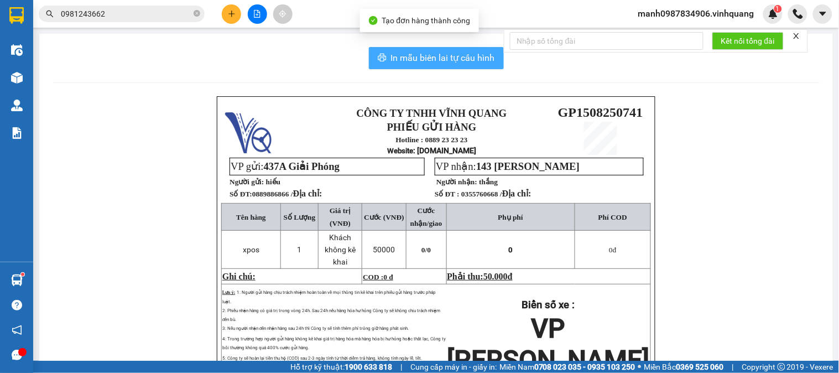
click at [433, 61] on span "In mẫu biên lai tự cấu hình" at bounding box center [443, 58] width 104 height 14
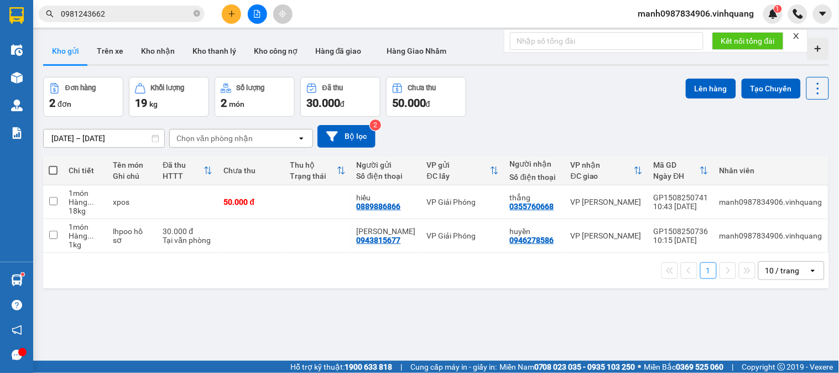
click at [231, 17] on icon "plus" at bounding box center [232, 14] width 8 height 8
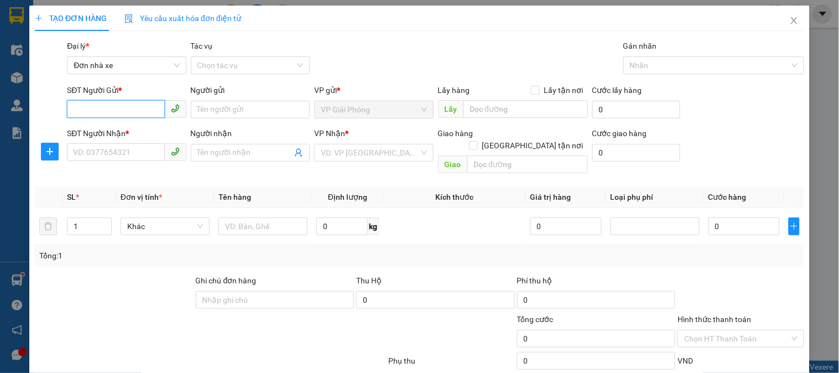
click at [82, 106] on input "SĐT Người Gửi *" at bounding box center [115, 109] width 97 height 18
type input "0"
type input "0888836396"
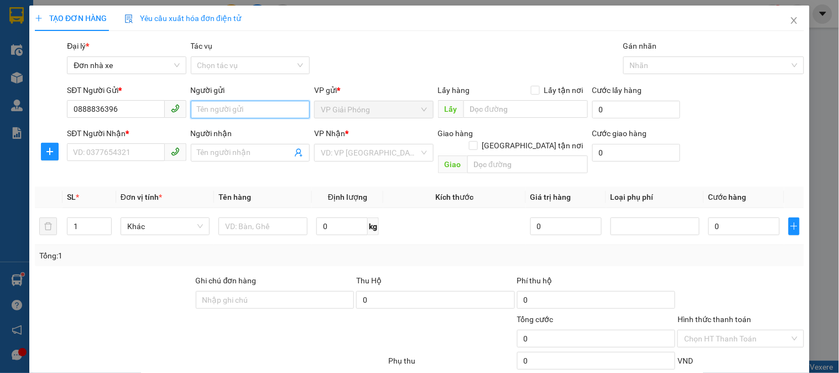
click at [239, 109] on input "Người gửi" at bounding box center [250, 110] width 119 height 18
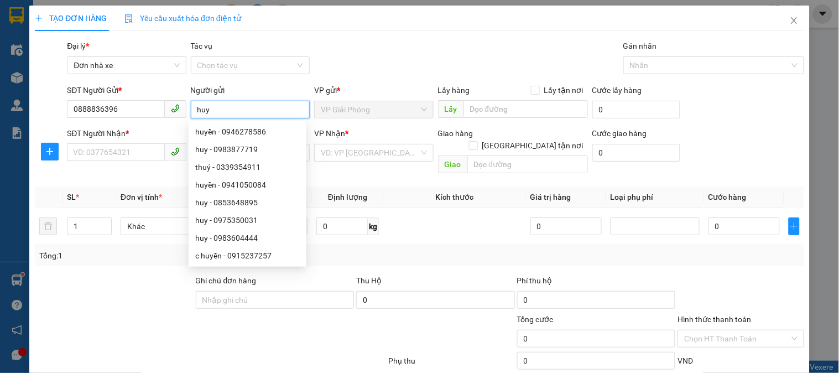
drag, startPoint x: 225, startPoint y: 111, endPoint x: 121, endPoint y: 133, distance: 106.9
click at [130, 128] on form "SĐT Người Gửi * 0888836396 Người gửi huy VP gửi * VP Giải Phóng Lấy hàng Lấy tậ…" at bounding box center [419, 131] width 769 height 94
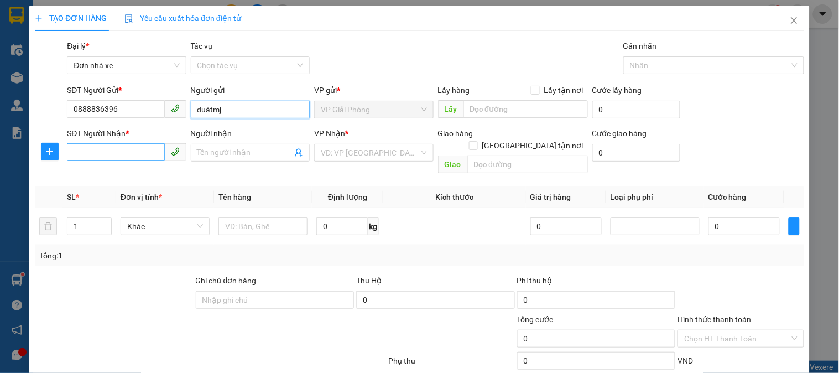
type input "duâtmj"
click at [97, 153] on input "SĐT Người Nhận *" at bounding box center [115, 152] width 97 height 18
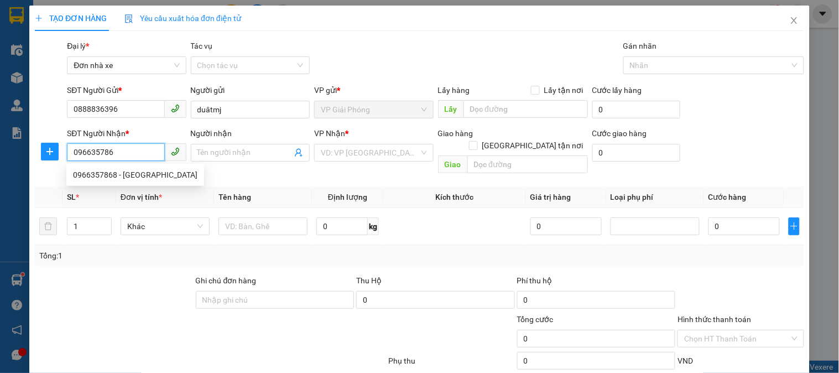
type input "0966357868"
click at [103, 175] on div "0966357868 - [GEOGRAPHIC_DATA]" at bounding box center [135, 175] width 124 height 12
type input "hà"
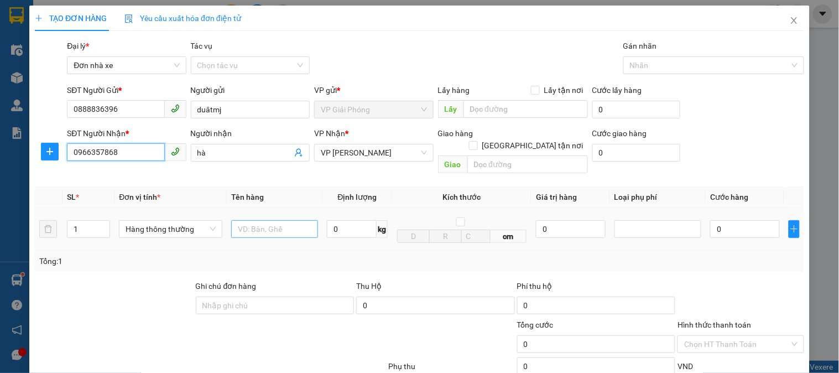
type input "0966357868"
click at [267, 220] on input "text" at bounding box center [274, 229] width 87 height 18
type input "boc đen bd vsangf"
click at [349, 220] on input "0" at bounding box center [352, 229] width 50 height 18
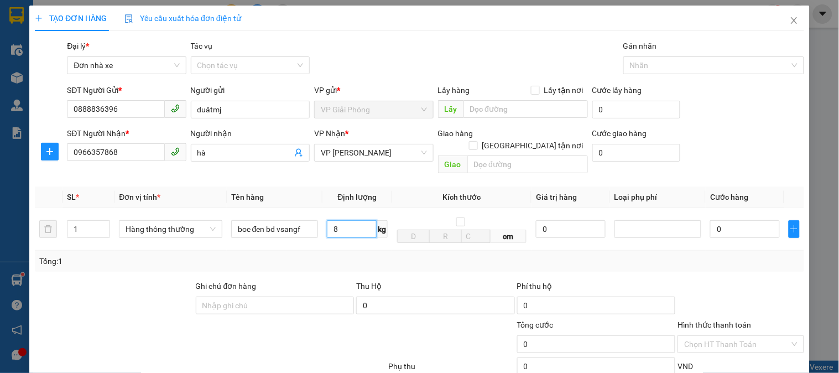
scroll to position [121, 0]
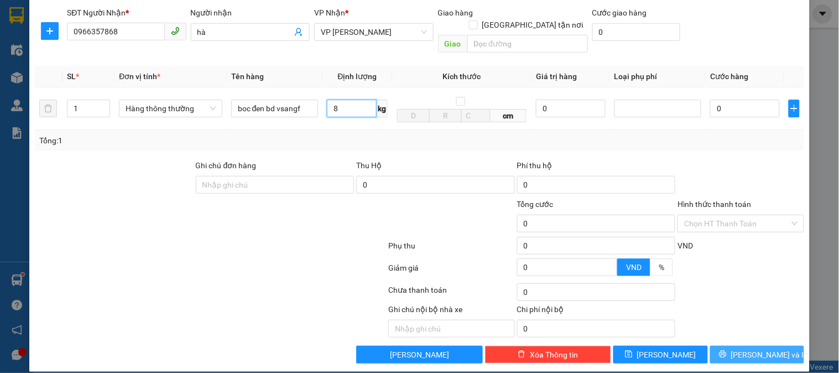
type input "8"
click at [755, 348] on span "[PERSON_NAME] và In" at bounding box center [769, 354] width 77 height 12
type input "40.000"
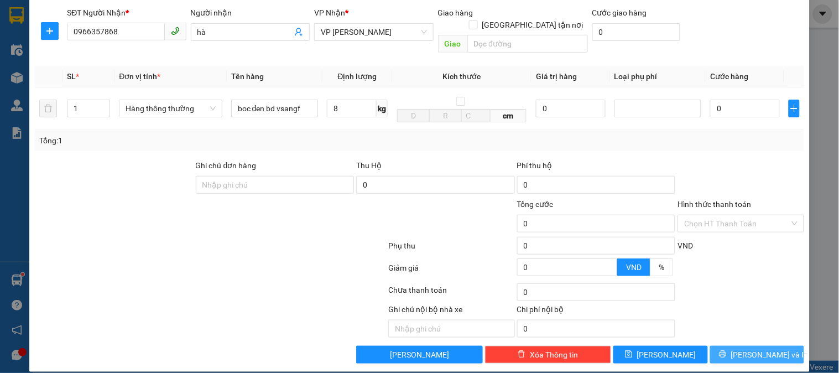
type input "40.000"
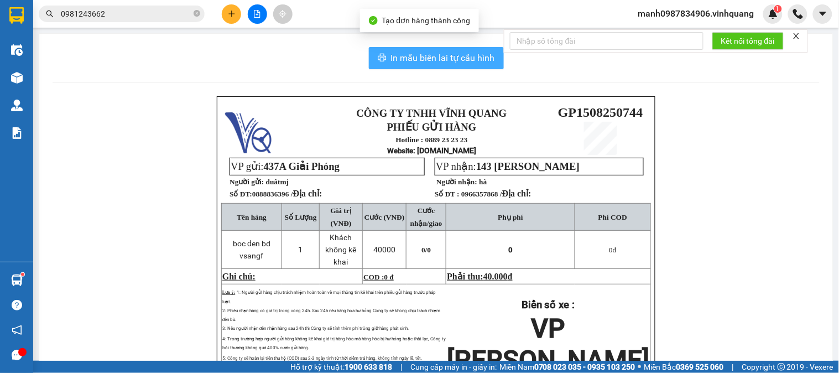
click at [442, 57] on span "In mẫu biên lai tự cấu hình" at bounding box center [443, 58] width 104 height 14
